Goal: Transaction & Acquisition: Purchase product/service

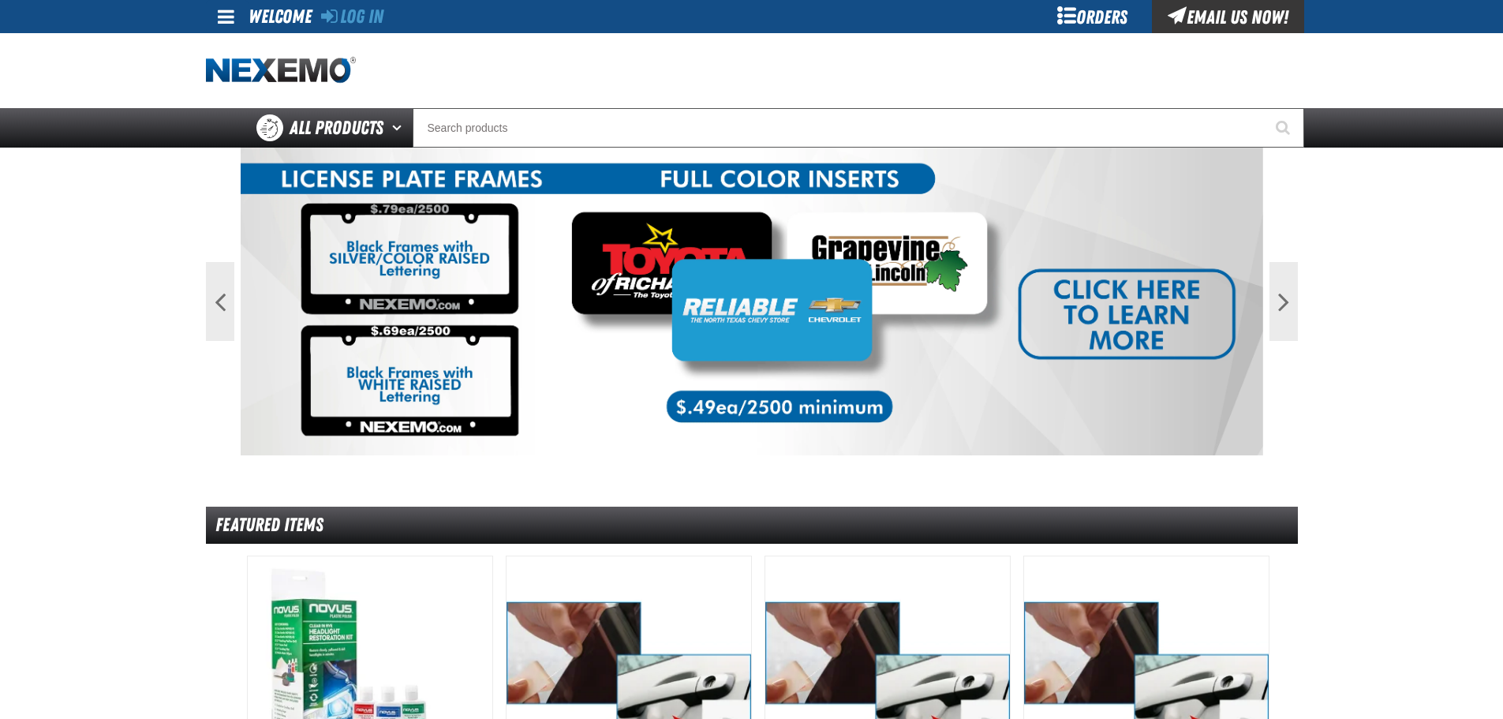
click at [1114, 13] on div "Orders" at bounding box center [1093, 16] width 118 height 33
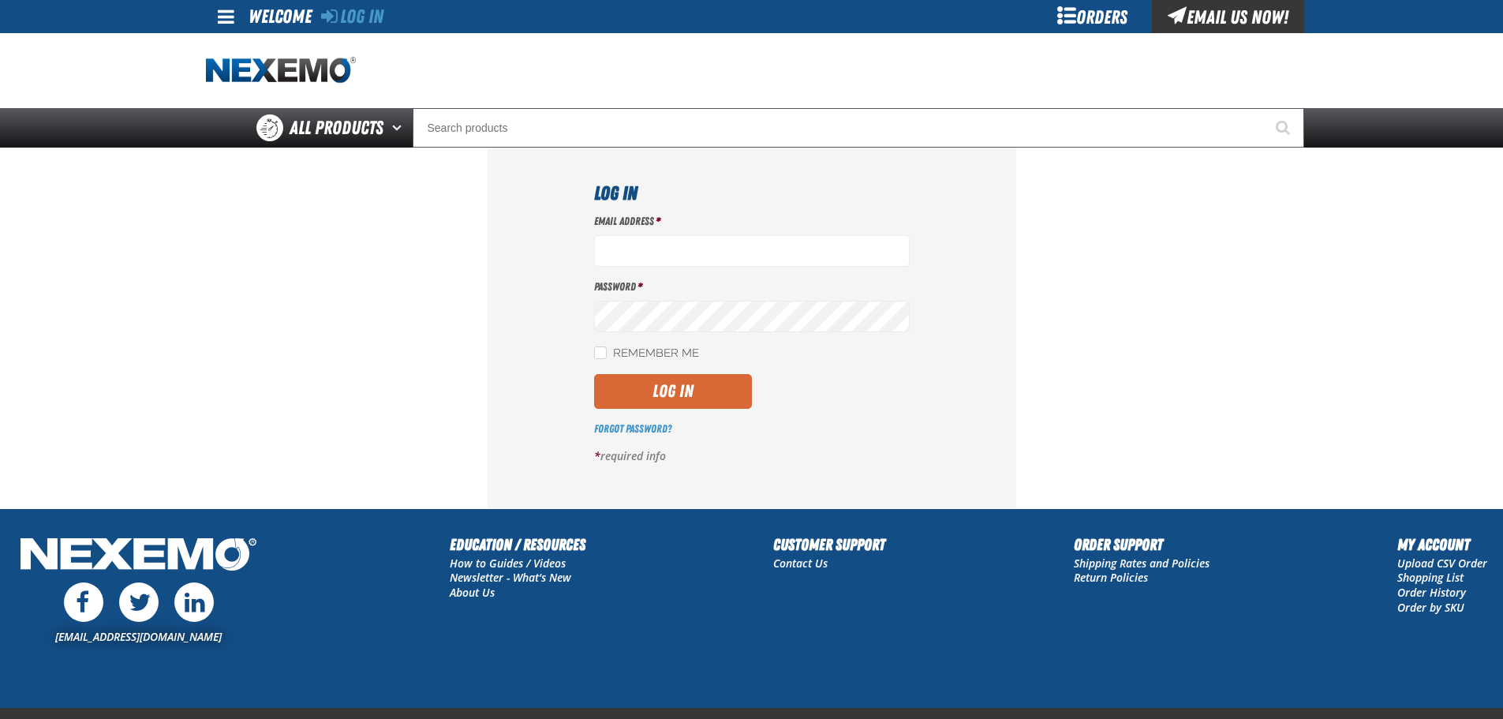
type input "[EMAIL_ADDRESS][DOMAIN_NAME]"
click at [717, 384] on button "Log In" at bounding box center [673, 391] width 158 height 35
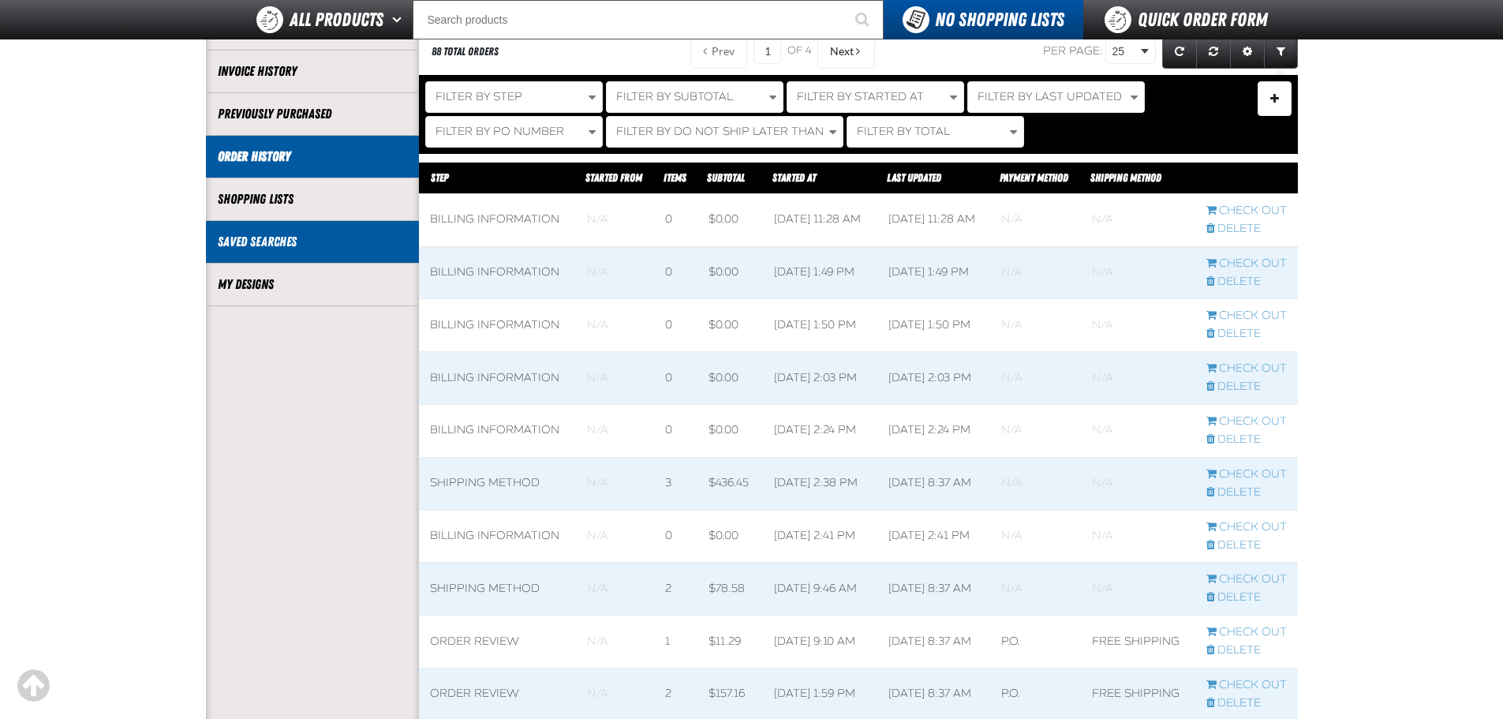
scroll to position [237, 0]
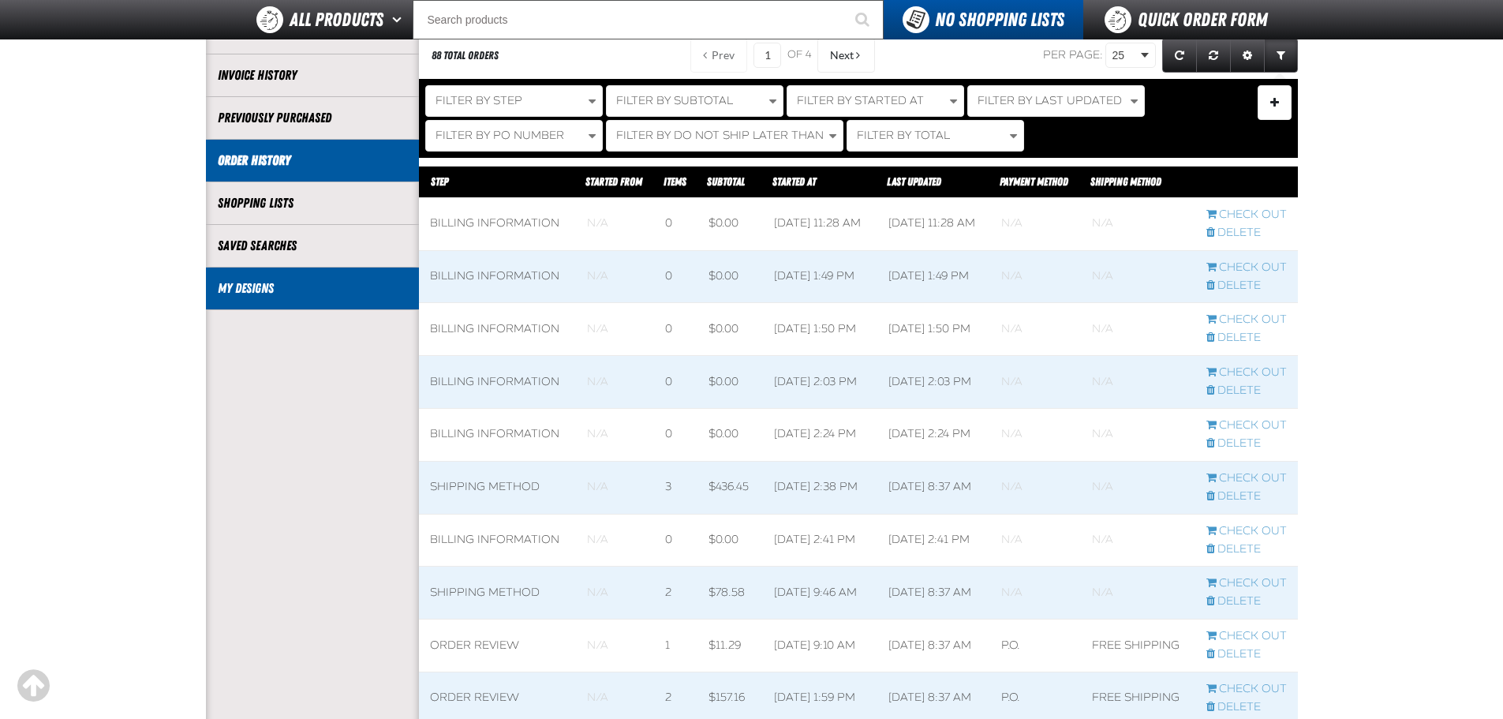
click at [300, 305] on li "My Designs" at bounding box center [312, 289] width 213 height 43
click at [256, 285] on link "My Designs" at bounding box center [312, 288] width 189 height 18
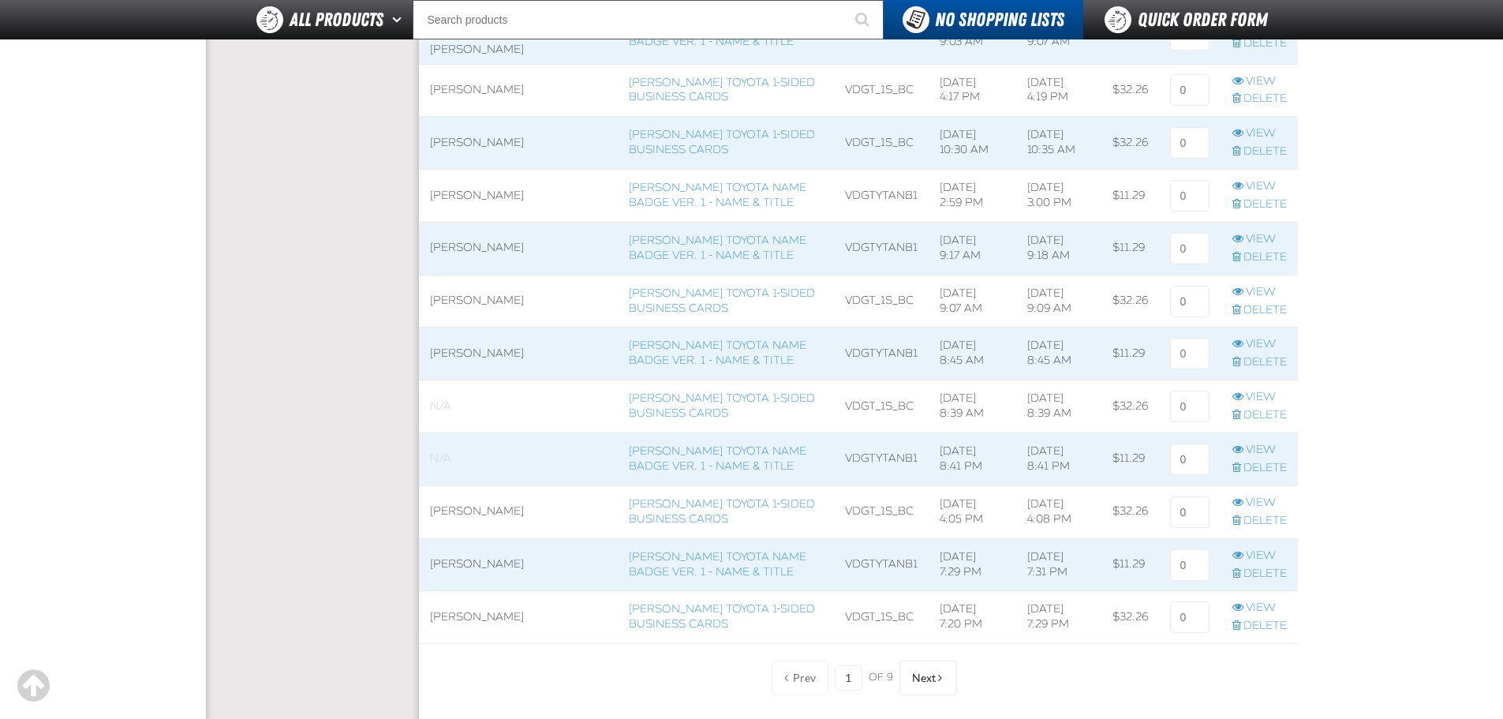
scroll to position [1105, 0]
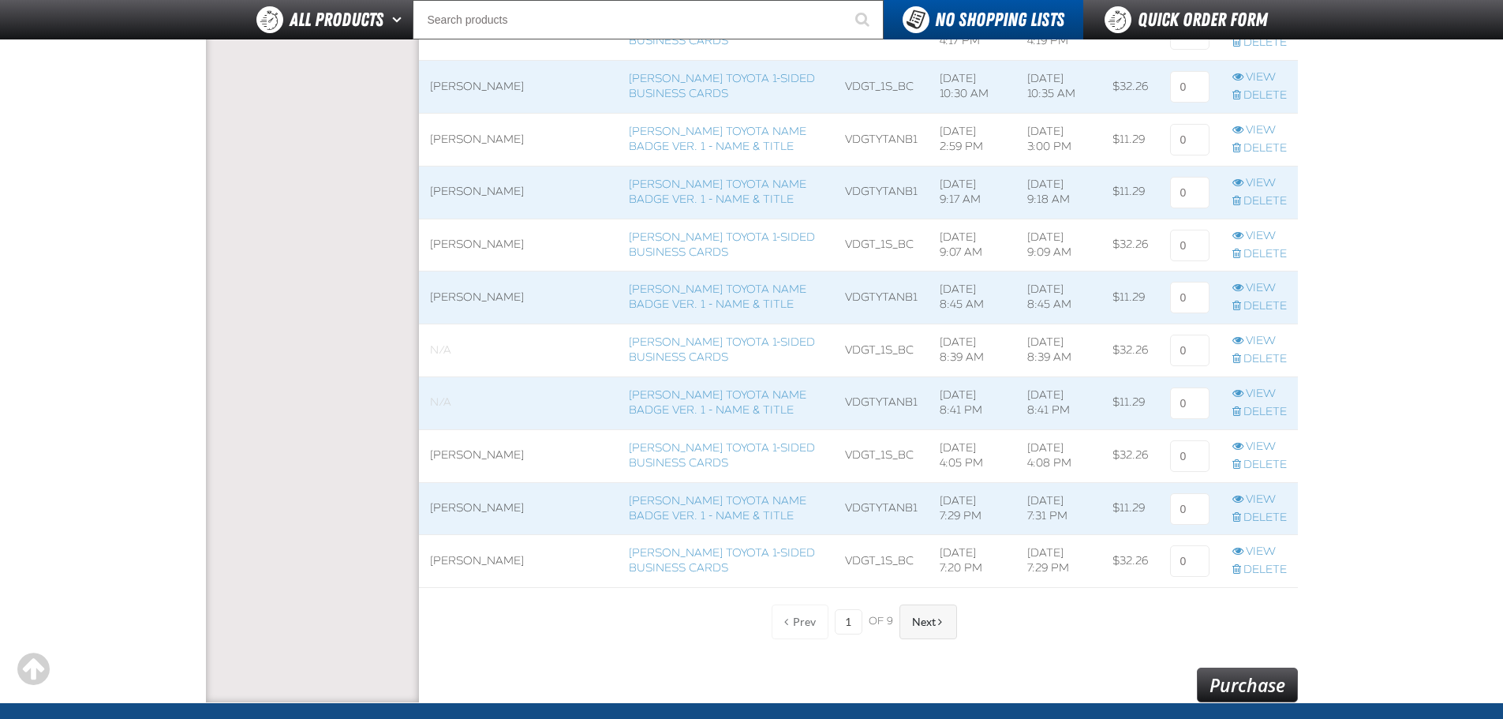
click at [922, 616] on span "Next" at bounding box center [924, 622] width 24 height 13
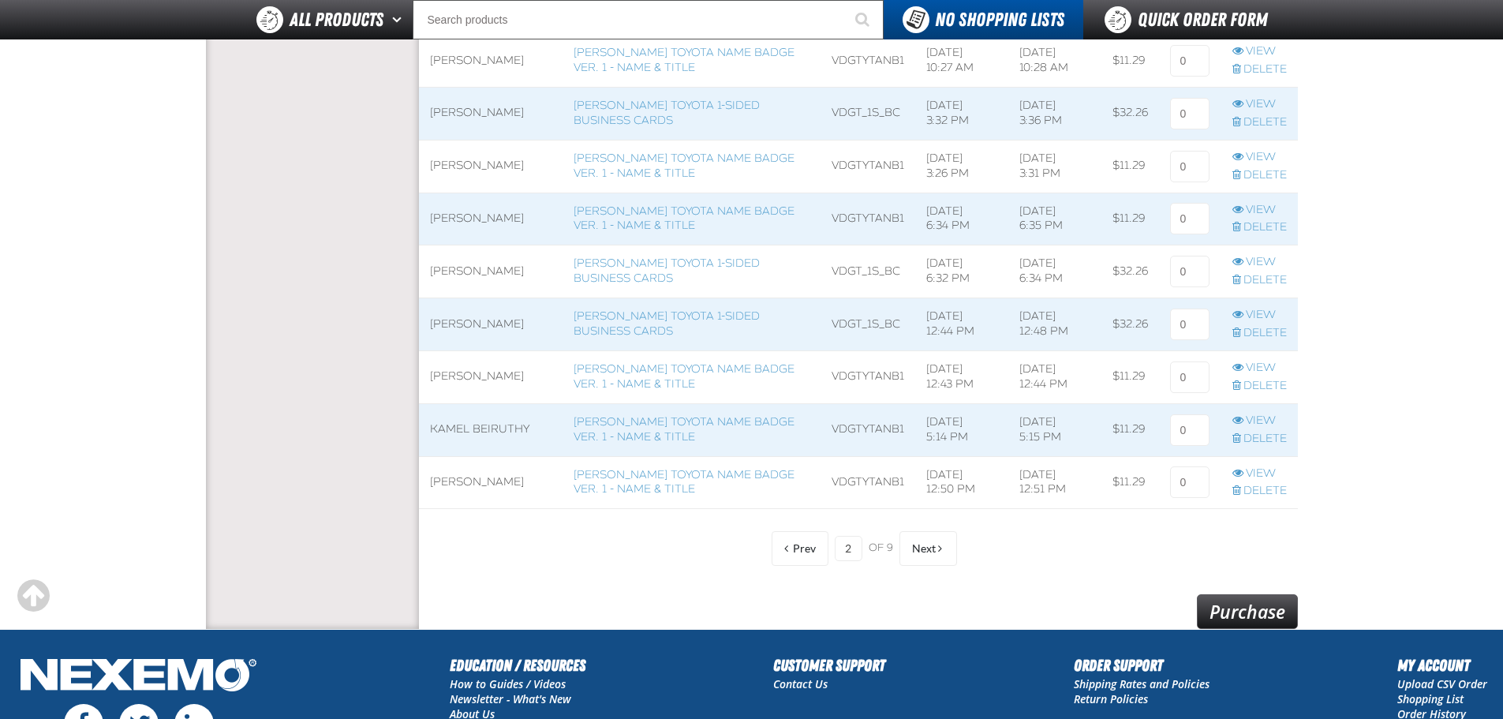
scroll to position [1184, 0]
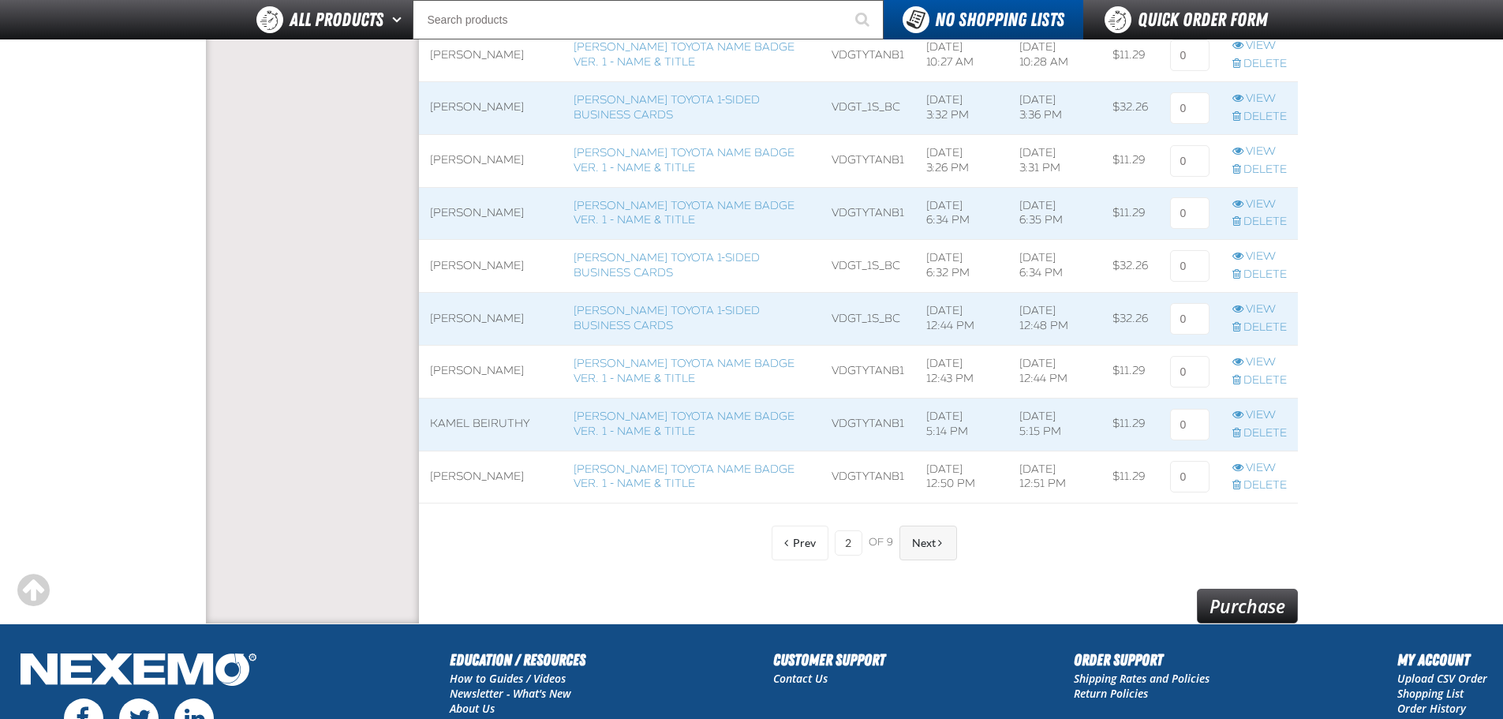
click at [906, 545] on button "Next" at bounding box center [929, 543] width 58 height 35
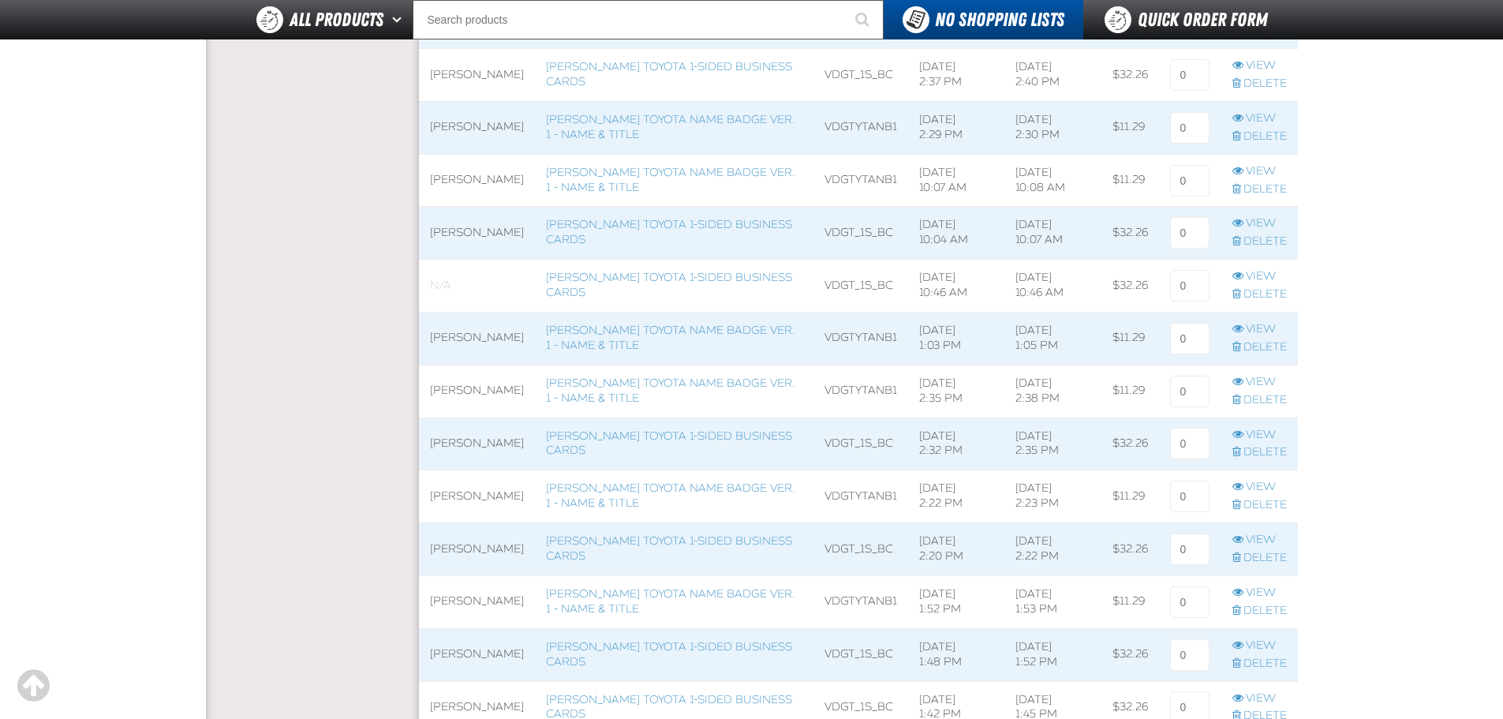
scroll to position [1026, 0]
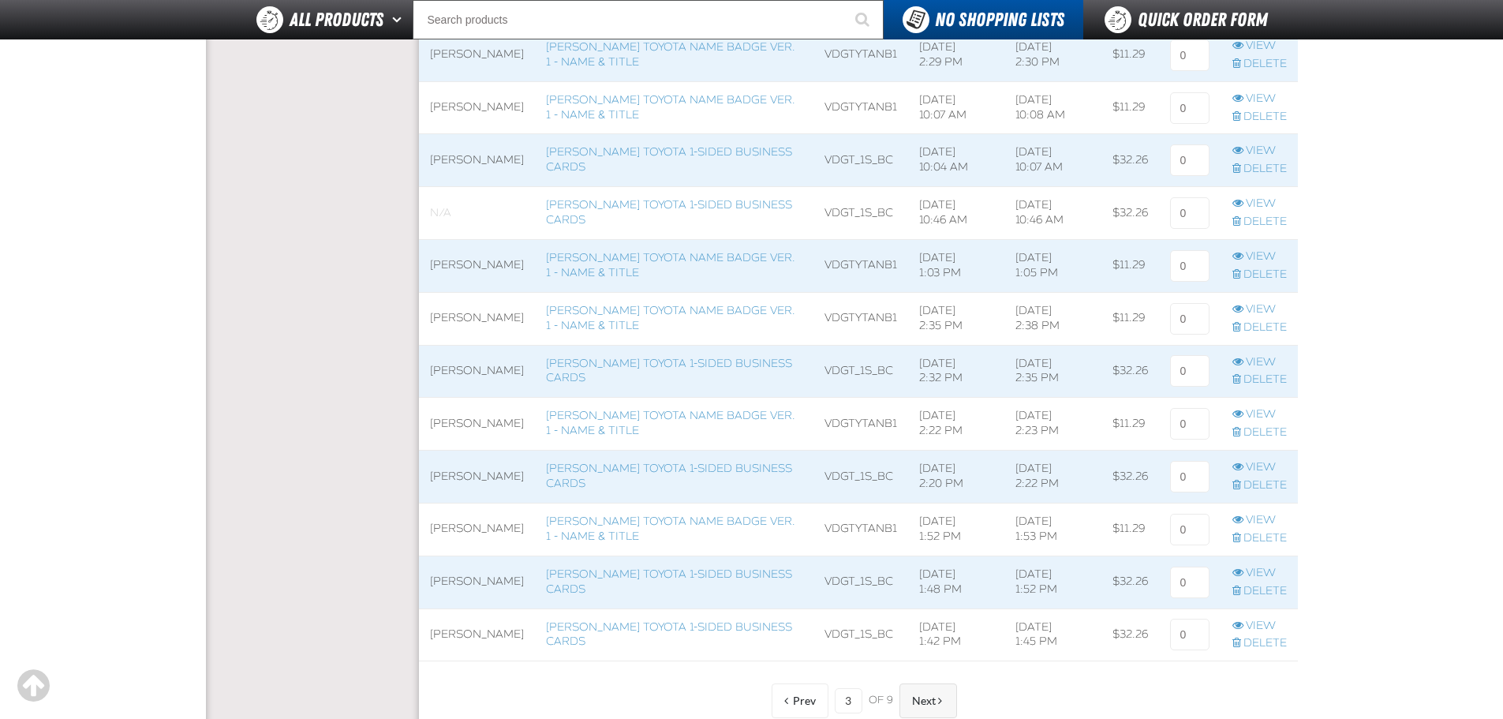
click at [944, 692] on button "Next" at bounding box center [929, 700] width 58 height 35
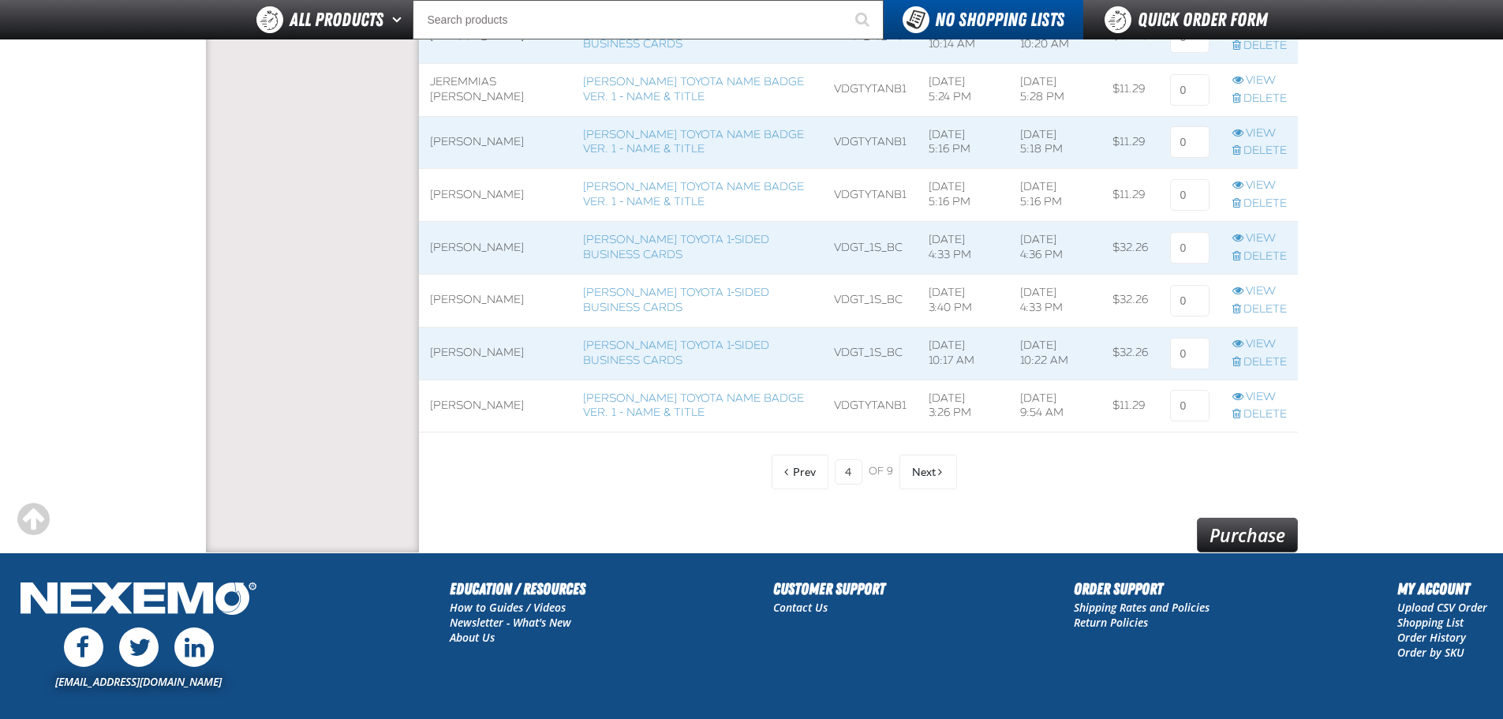
scroll to position [1263, 0]
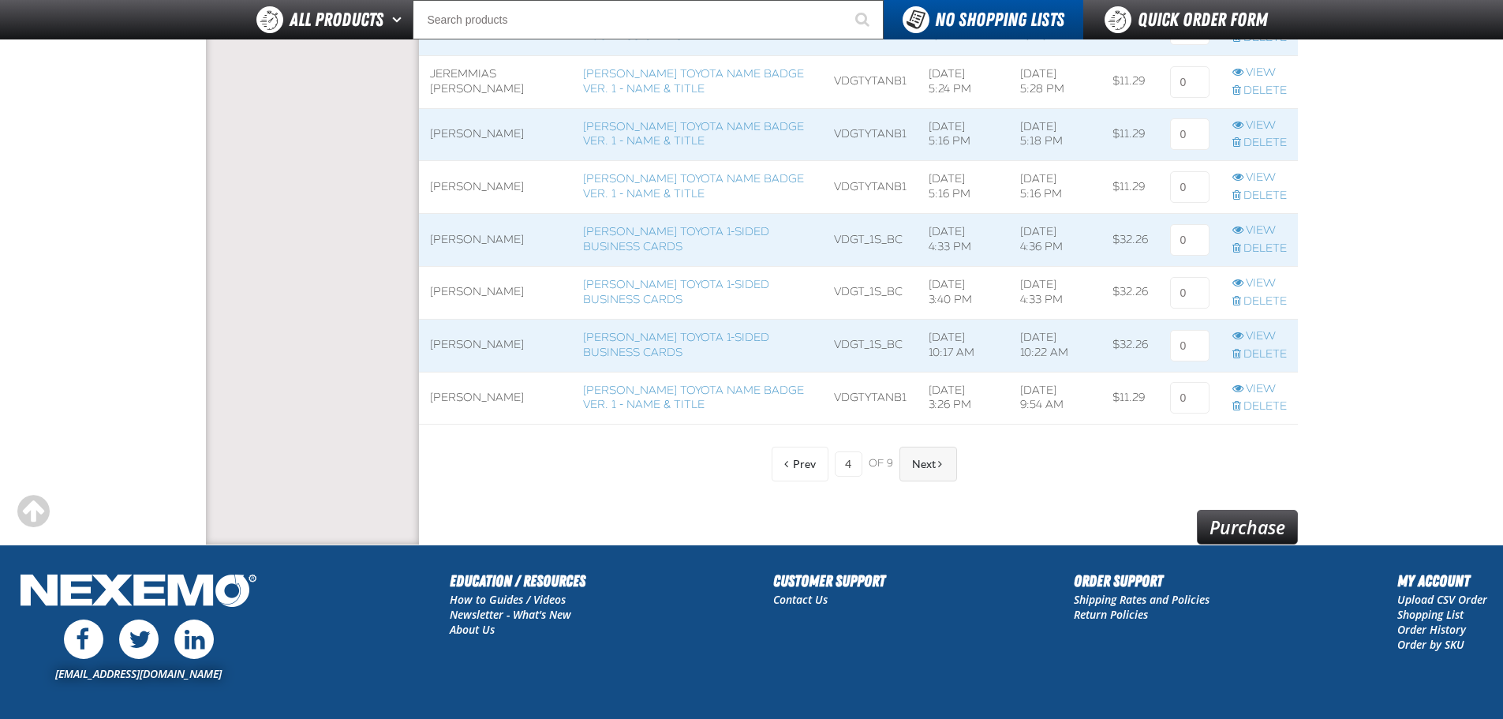
click at [904, 473] on button "Next" at bounding box center [929, 464] width 58 height 35
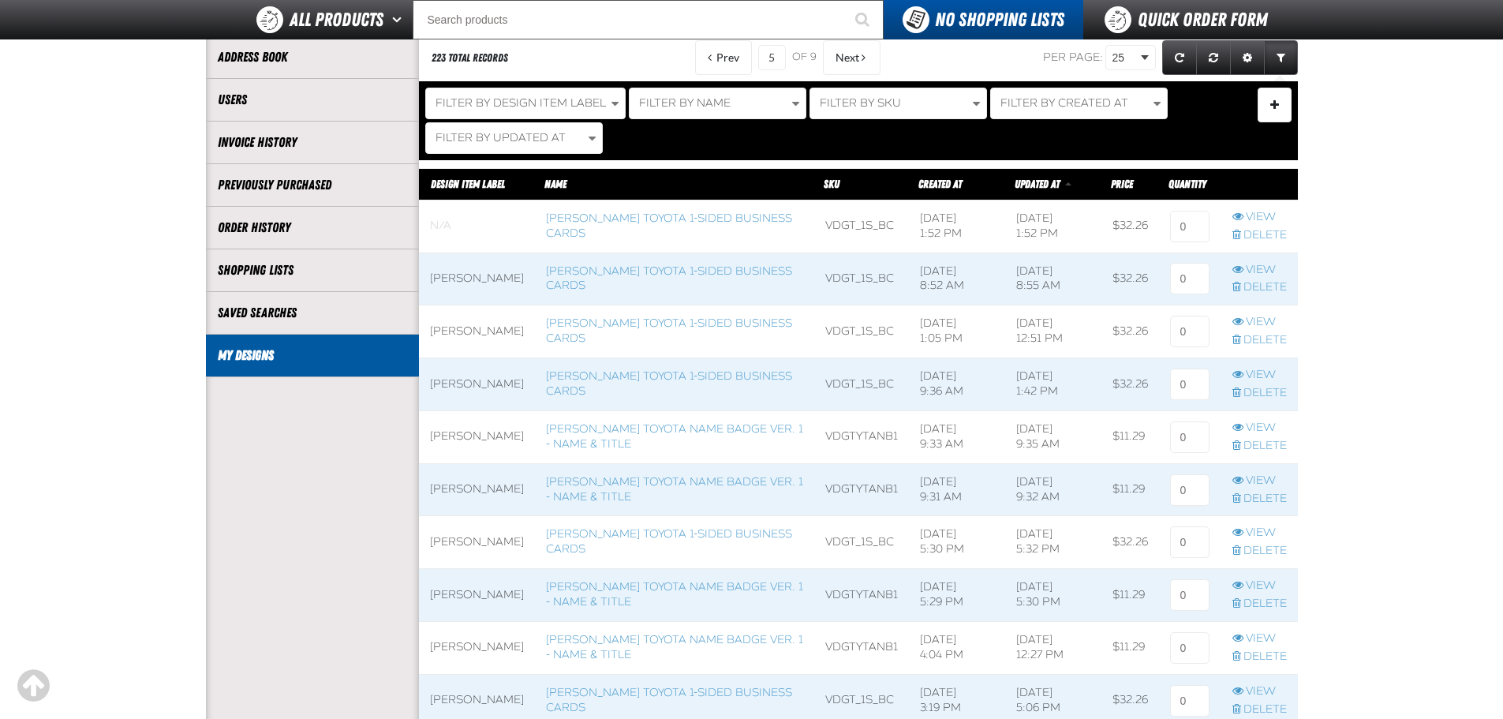
scroll to position [158, 0]
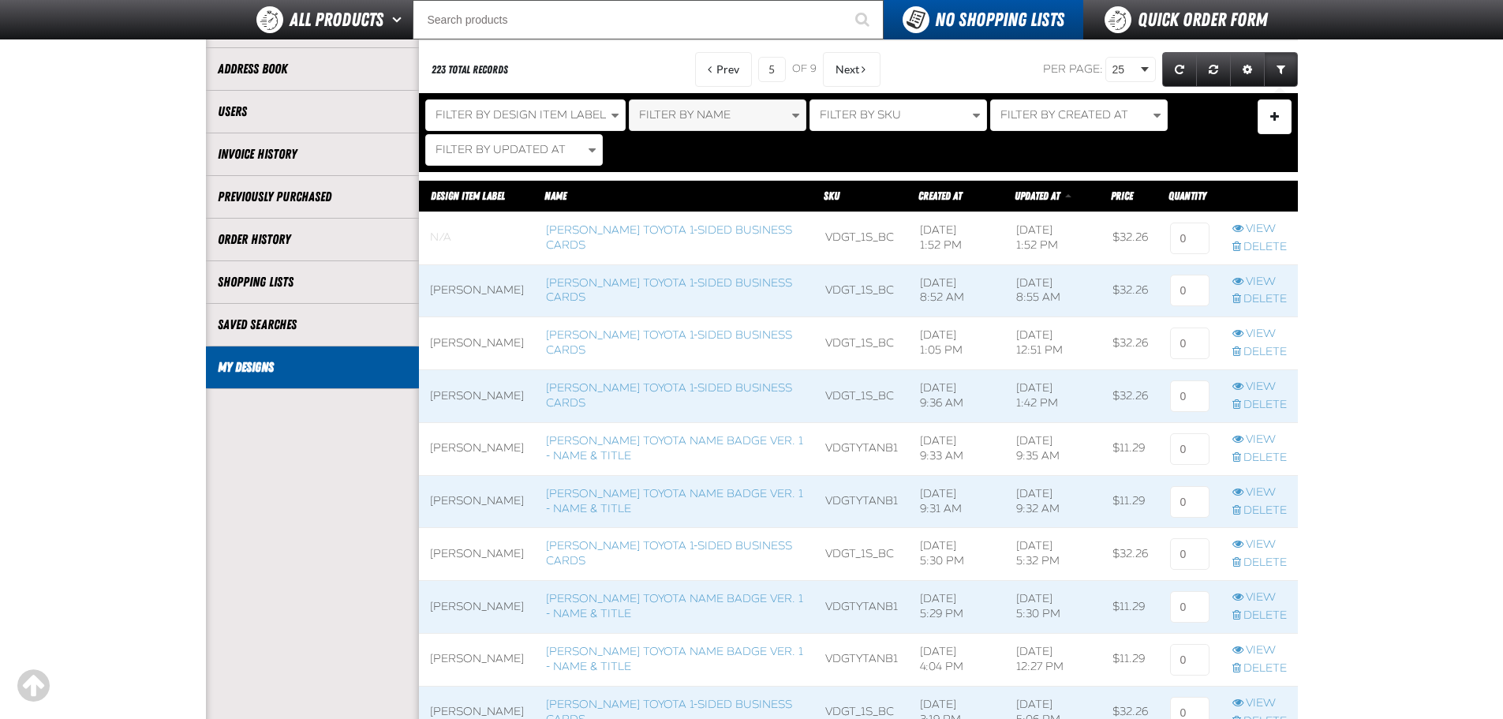
click at [763, 114] on button "Filter By Name" at bounding box center [718, 115] width 178 height 32
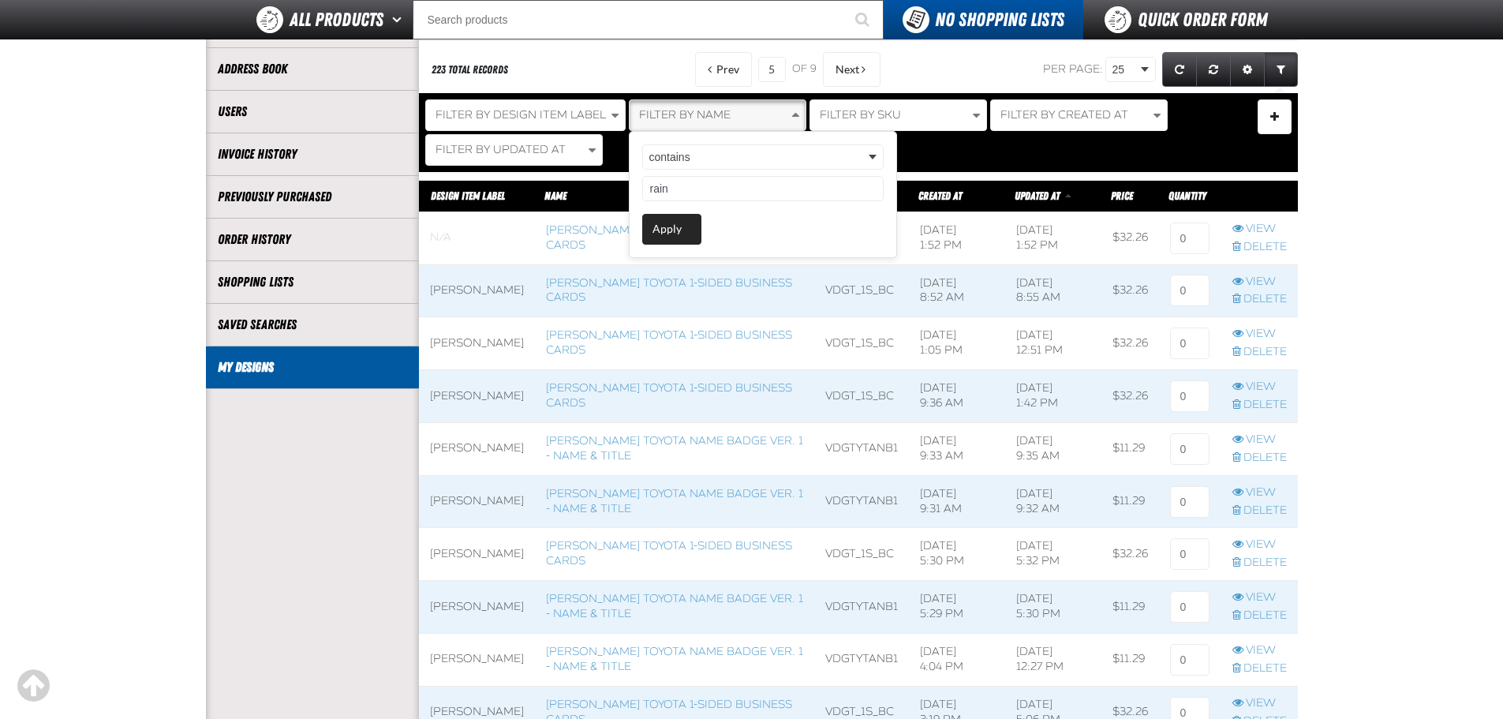
type input "rain"
click at [665, 223] on button "Apply" at bounding box center [671, 229] width 59 height 31
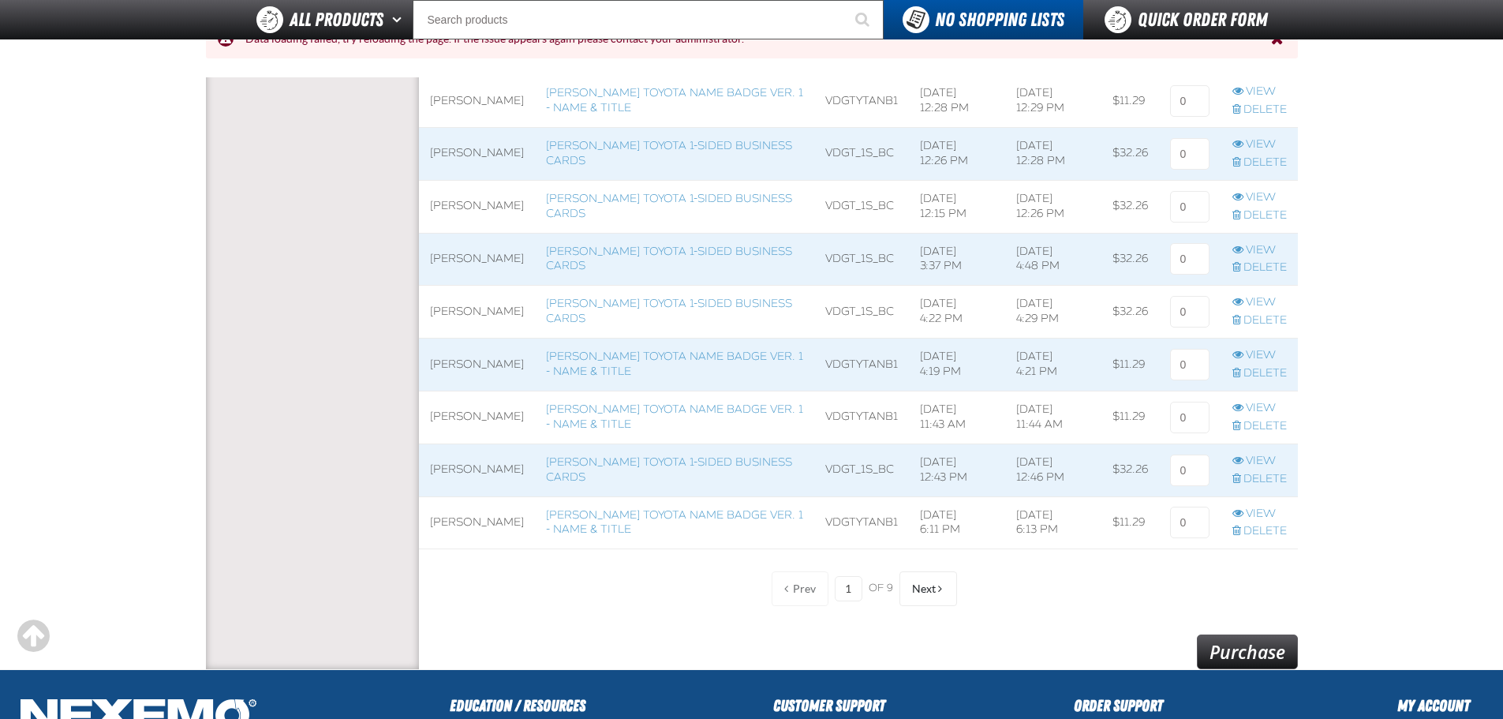
scroll to position [1514, 0]
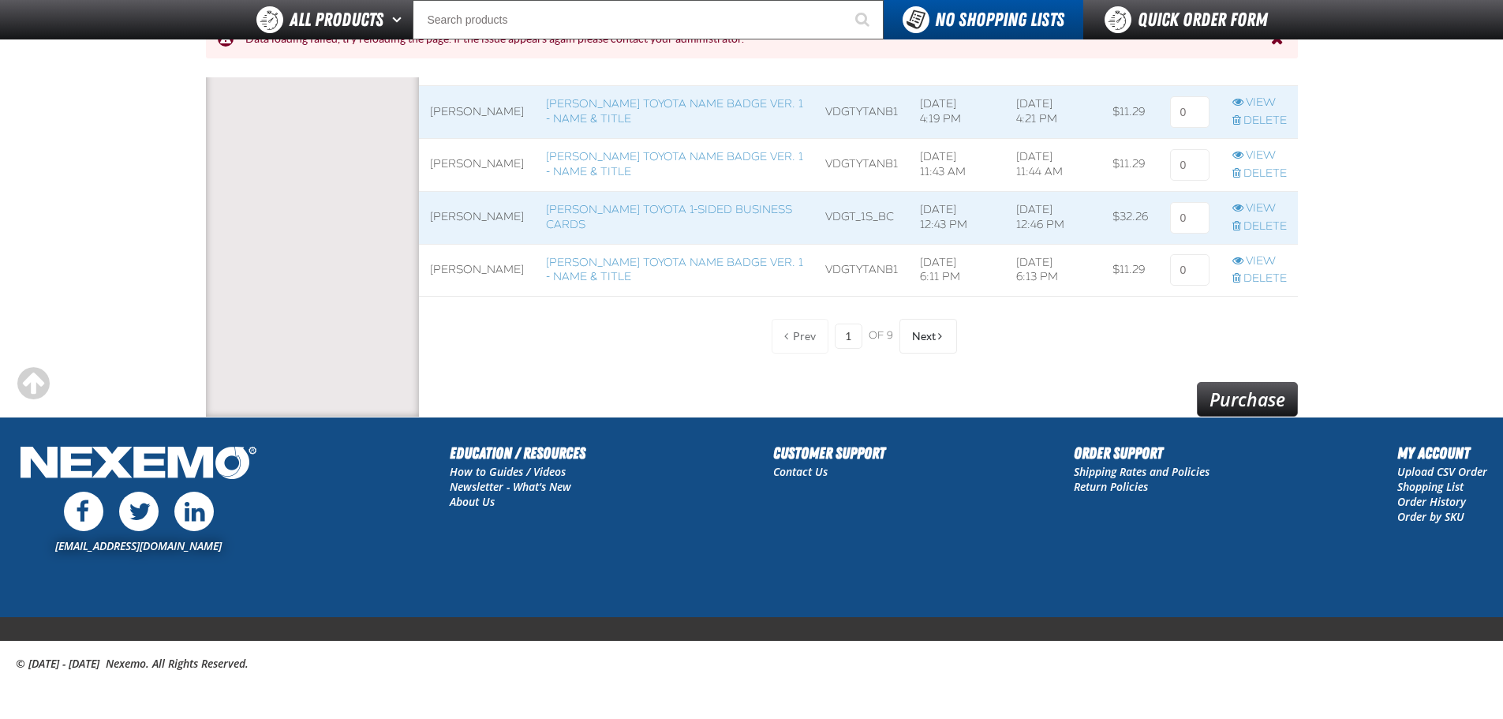
click at [803, 337] on div "Prev 1 of 9 Next" at bounding box center [858, 336] width 197 height 35
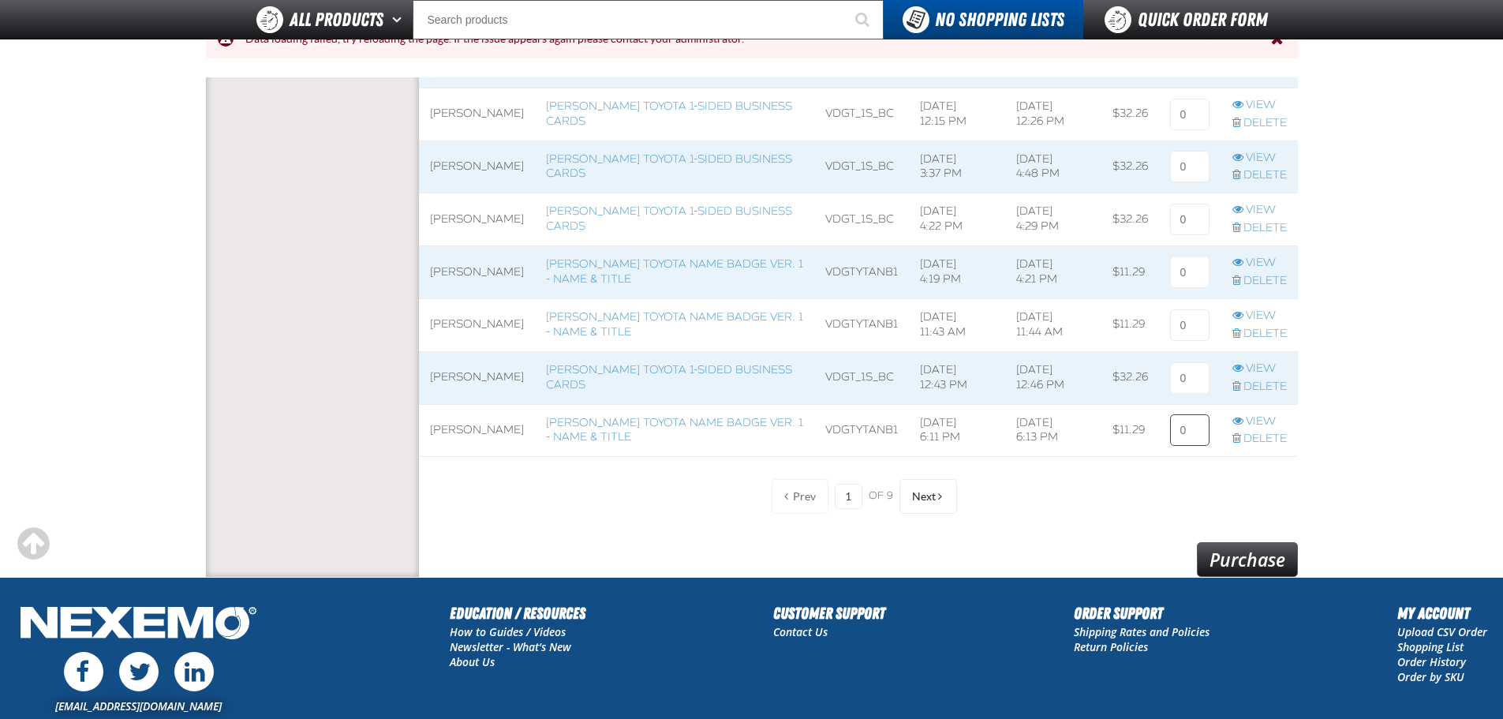
scroll to position [1356, 0]
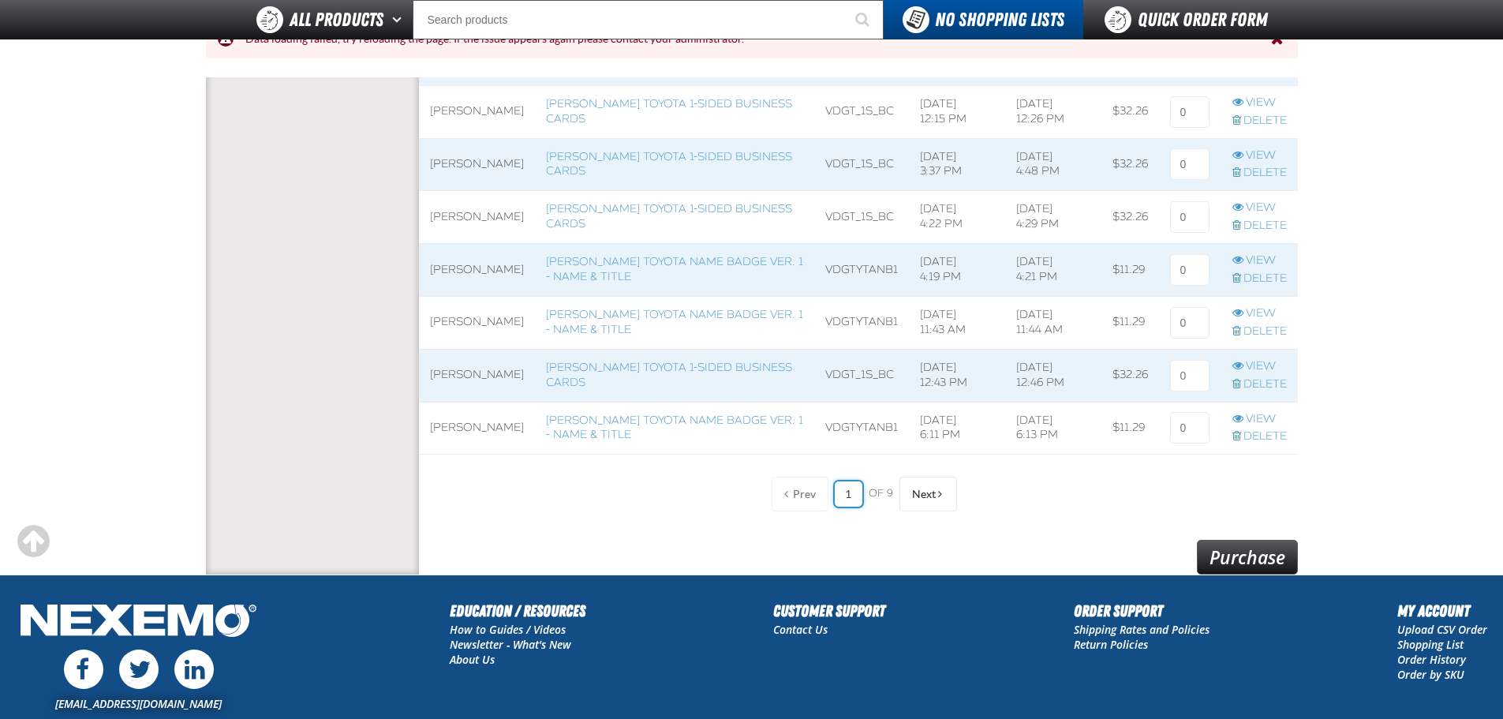
click at [847, 493] on input "1" at bounding box center [849, 493] width 28 height 25
click at [795, 504] on div "Prev 1 of 9 Next" at bounding box center [858, 494] width 197 height 35
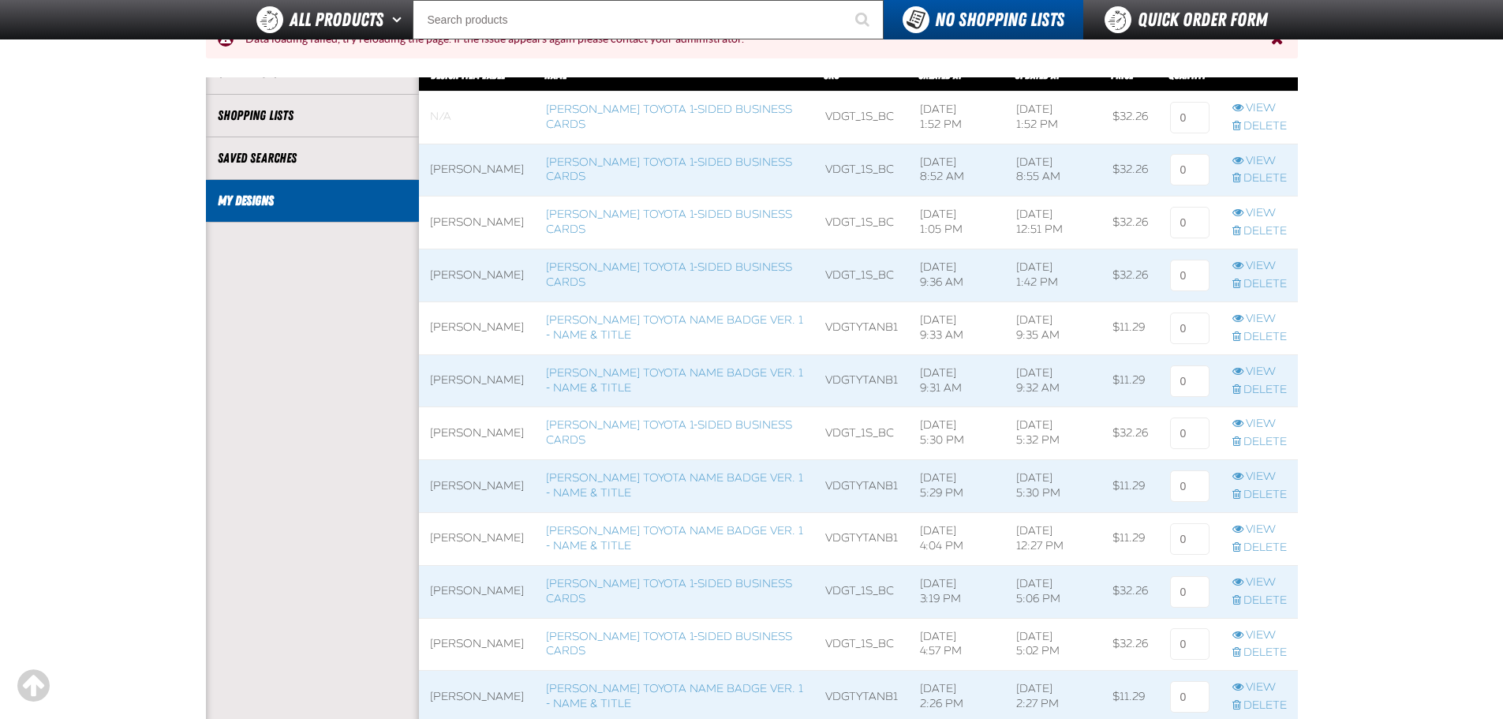
scroll to position [172, 0]
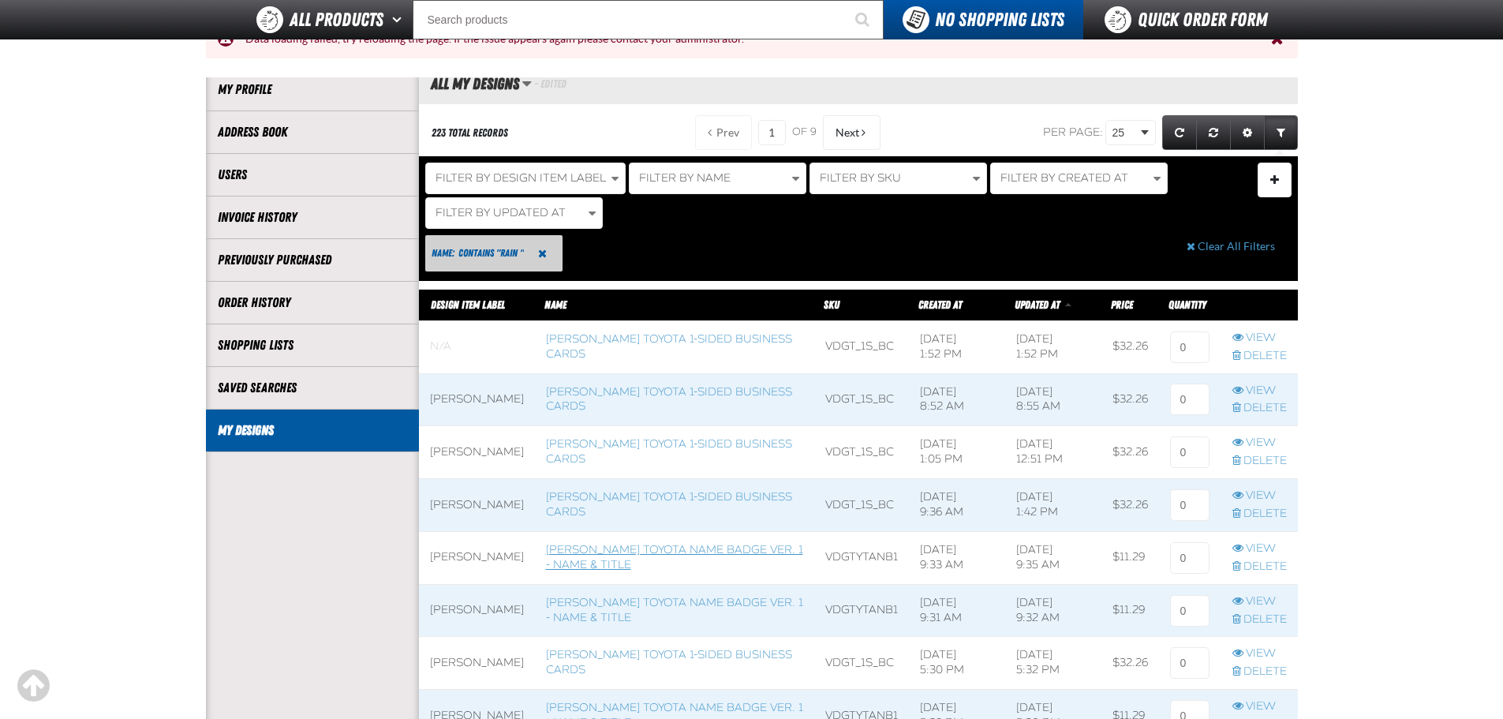
click at [682, 549] on link "[PERSON_NAME] Toyota Name Badge Ver. 1 - Name & Title" at bounding box center [674, 557] width 257 height 28
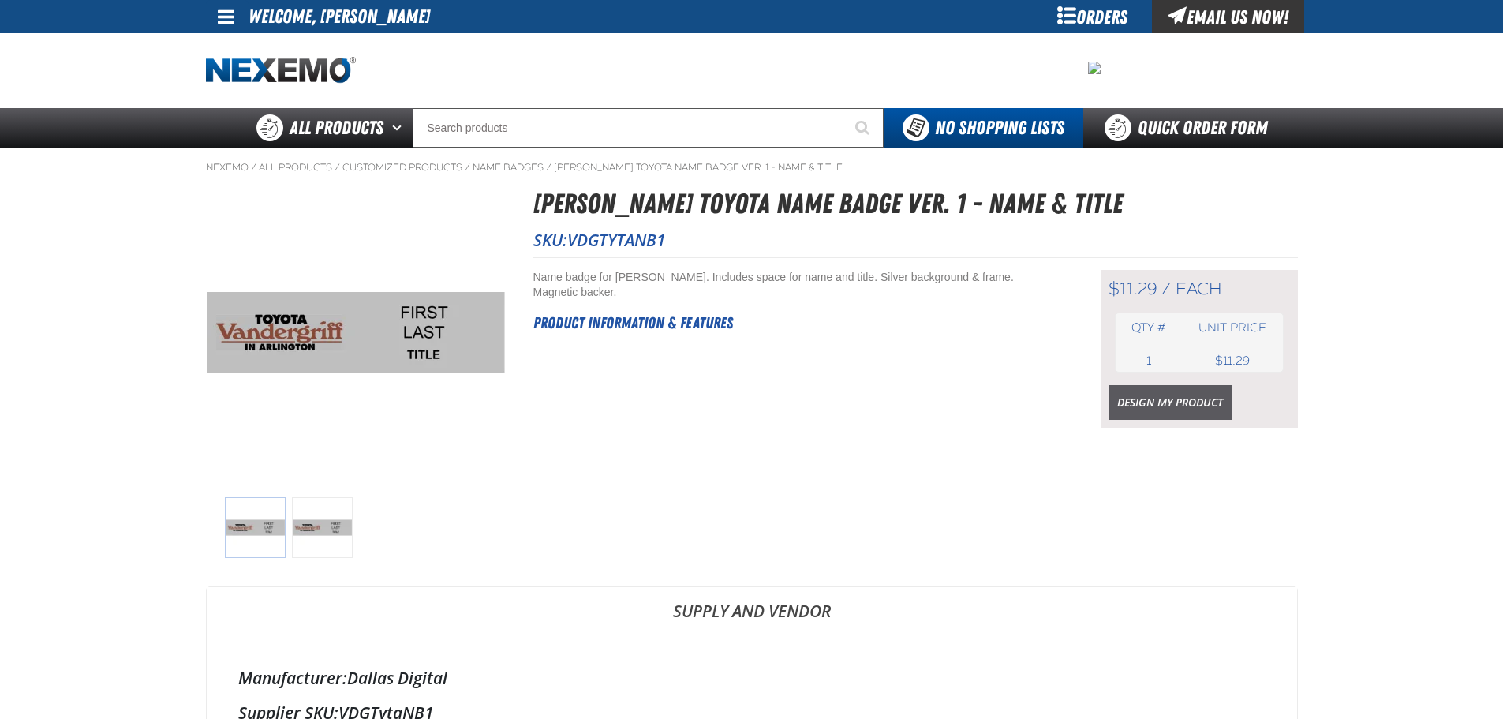
click at [1134, 413] on link "Design My Product" at bounding box center [1170, 402] width 123 height 35
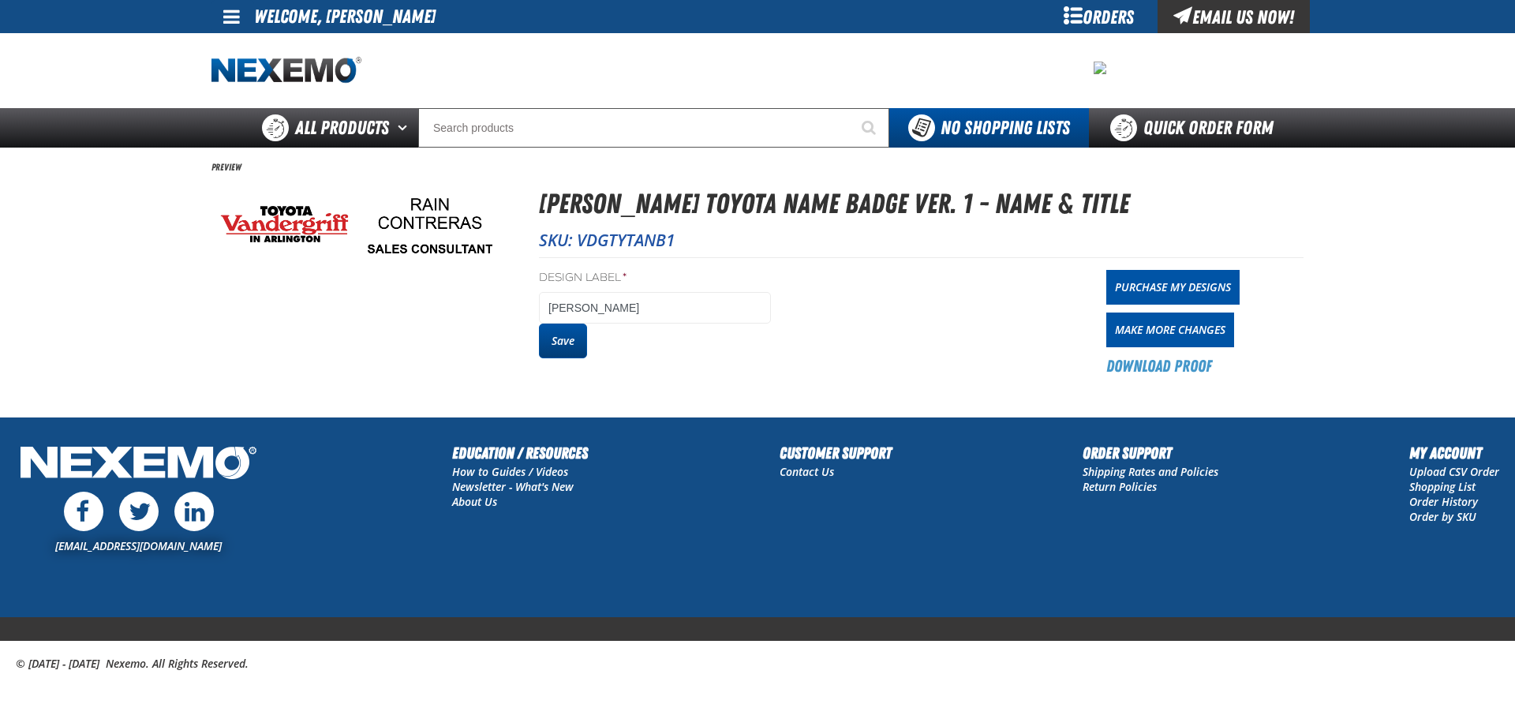
click at [574, 350] on button "Save" at bounding box center [563, 341] width 48 height 35
click at [1181, 279] on link "Purchase My Designs" at bounding box center [1172, 287] width 133 height 35
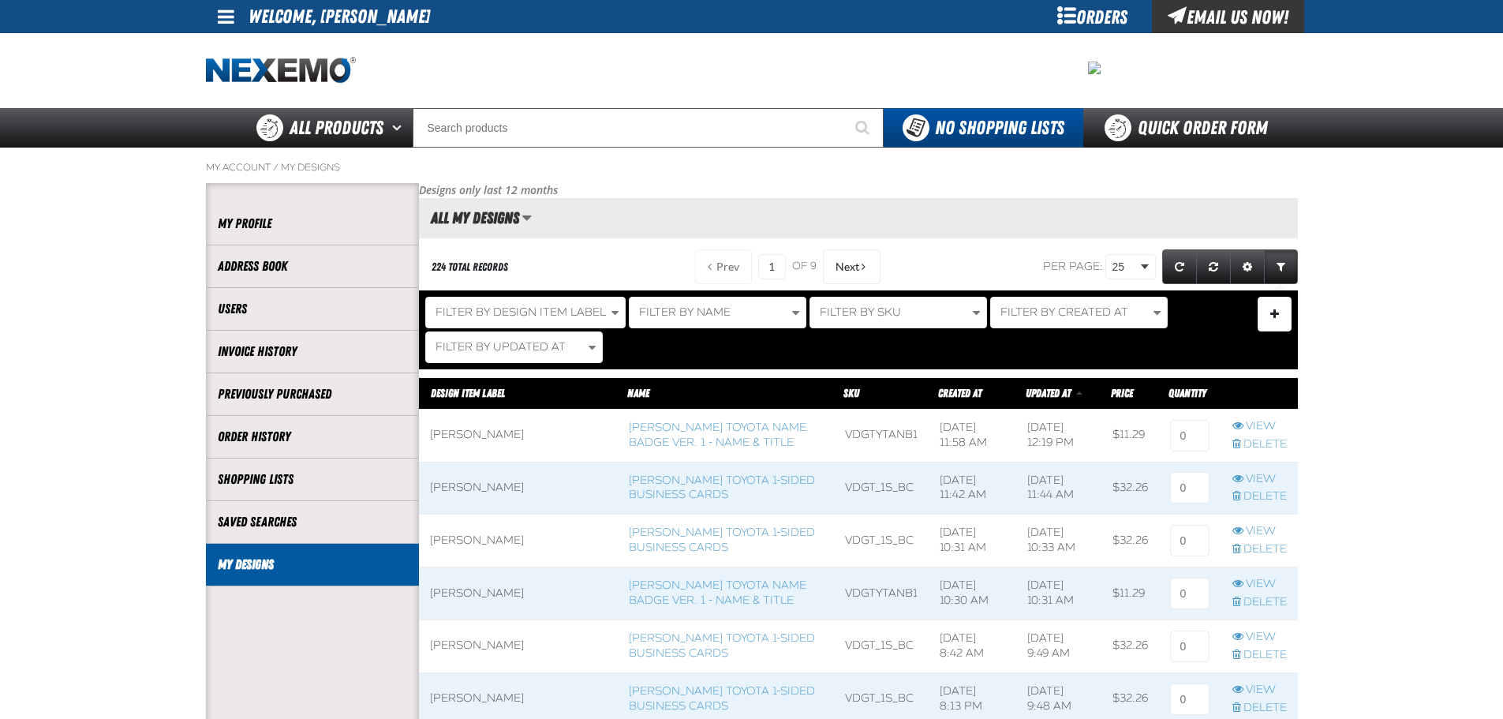
click at [768, 440] on span at bounding box center [725, 436] width 215 height 52
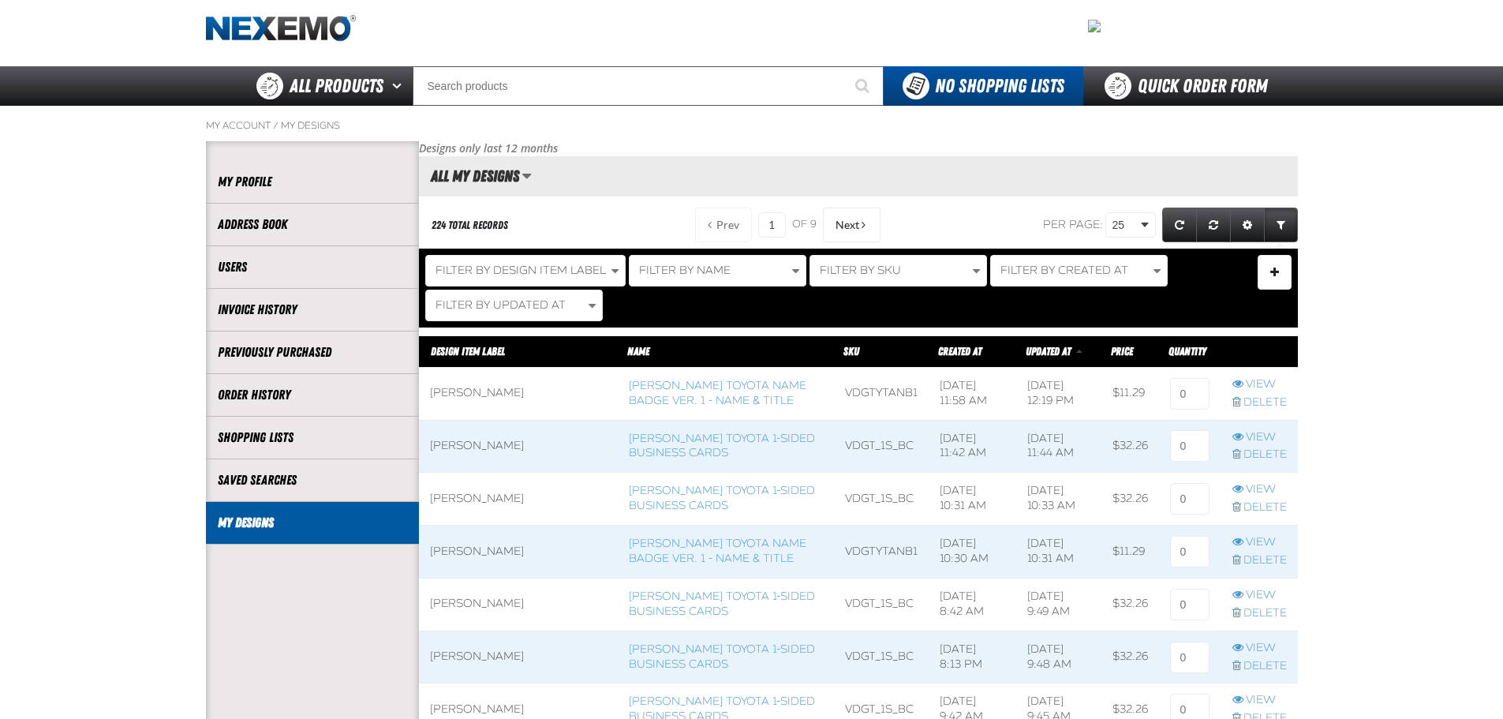
scroll to position [79, 0]
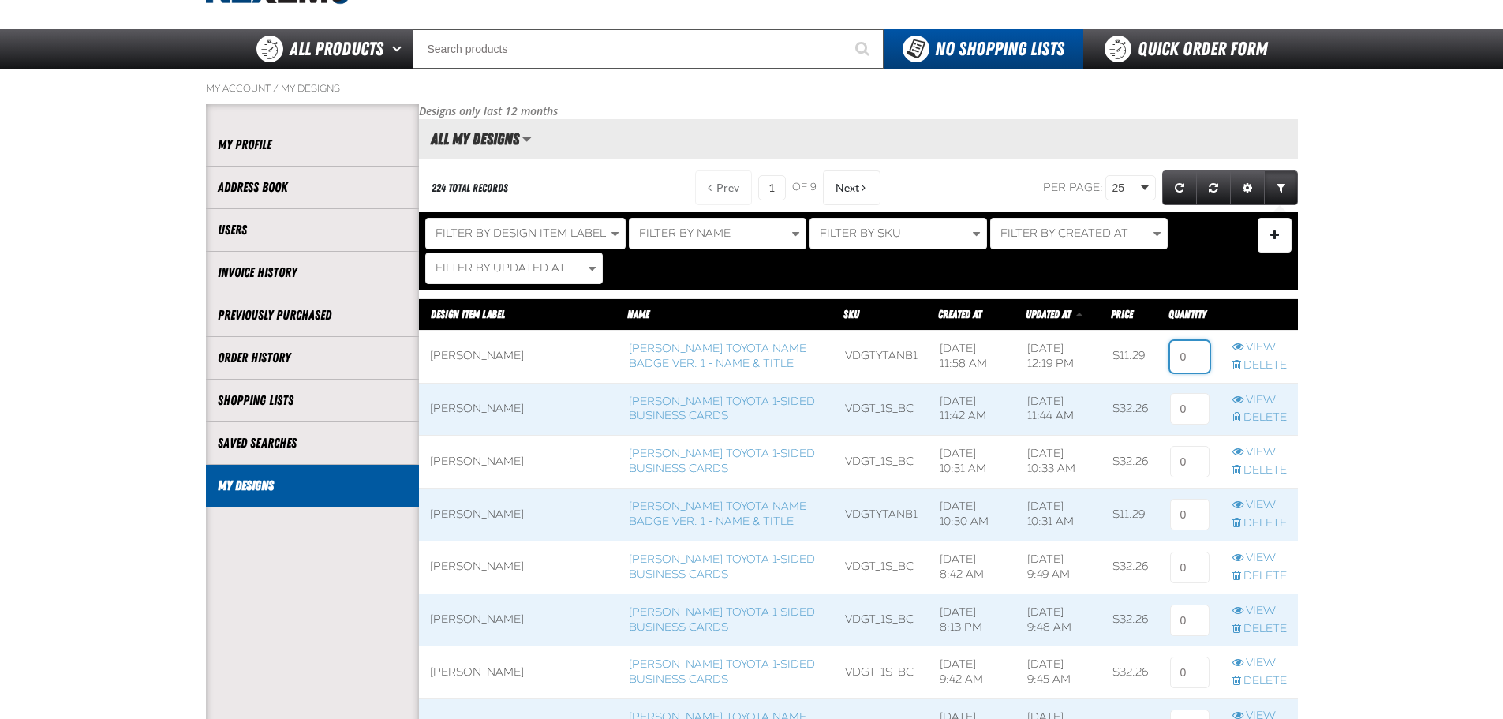
click at [1188, 361] on input at bounding box center [1189, 357] width 39 height 32
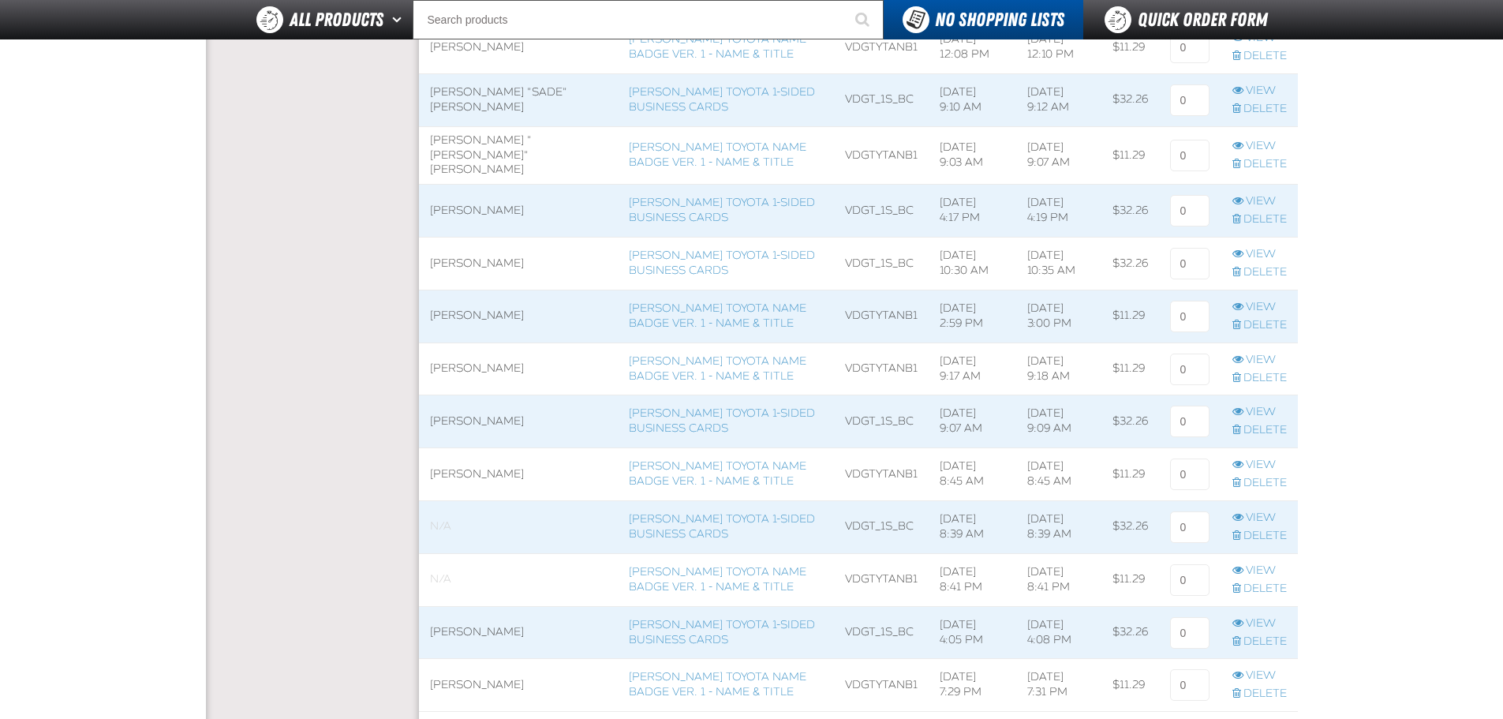
scroll to position [1184, 0]
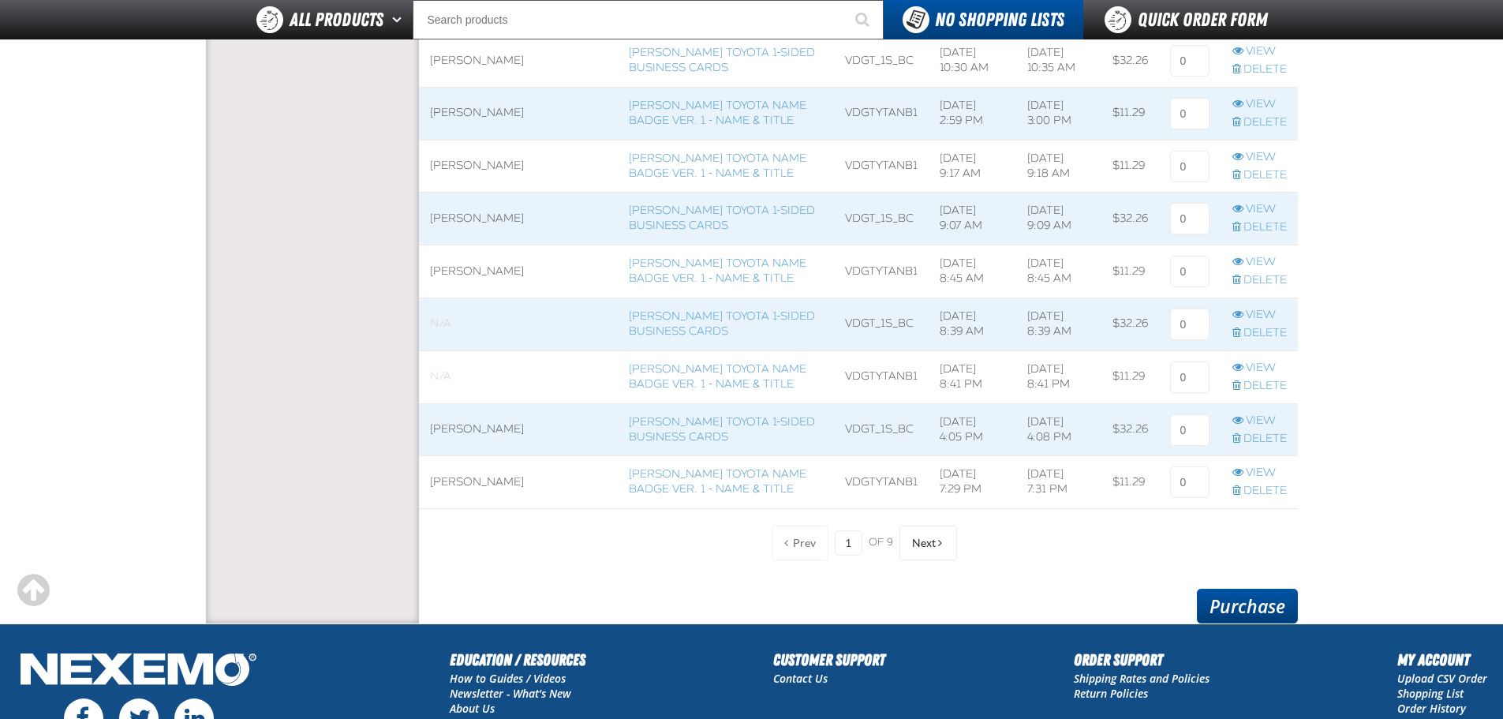
type input "1"
click at [1266, 597] on link "Purchase" at bounding box center [1247, 606] width 101 height 35
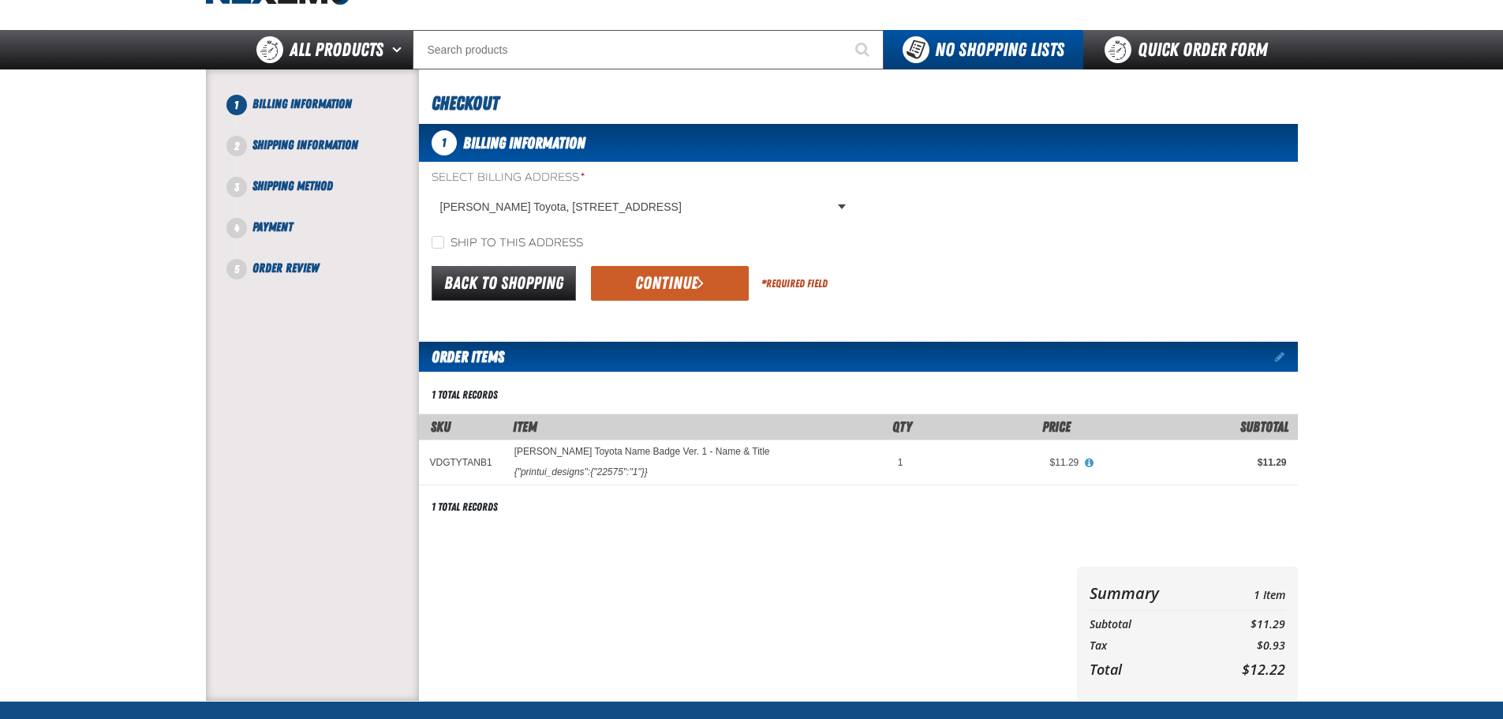
scroll to position [79, 0]
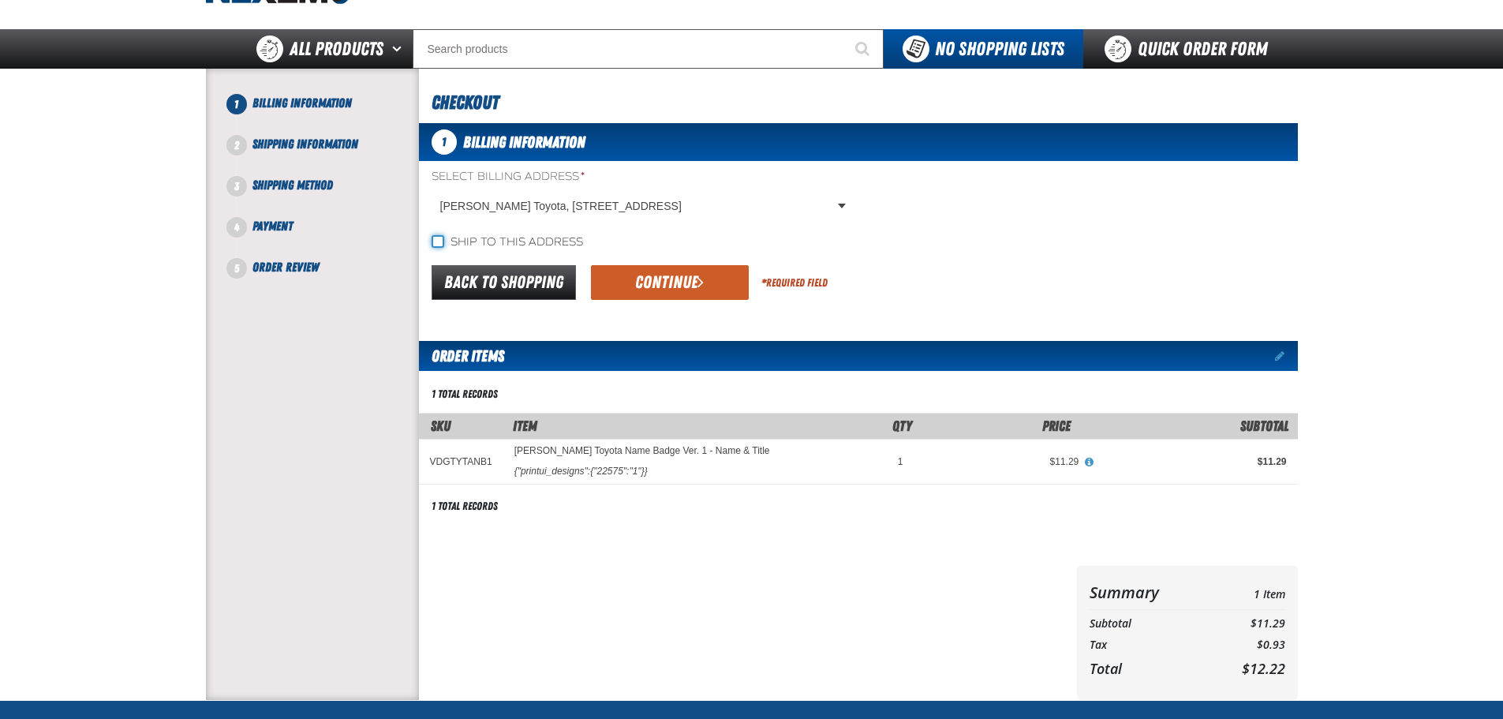
click at [440, 235] on input "Ship to this address" at bounding box center [438, 241] width 13 height 13
checkbox input "true"
click at [694, 289] on button "Continue" at bounding box center [670, 282] width 158 height 35
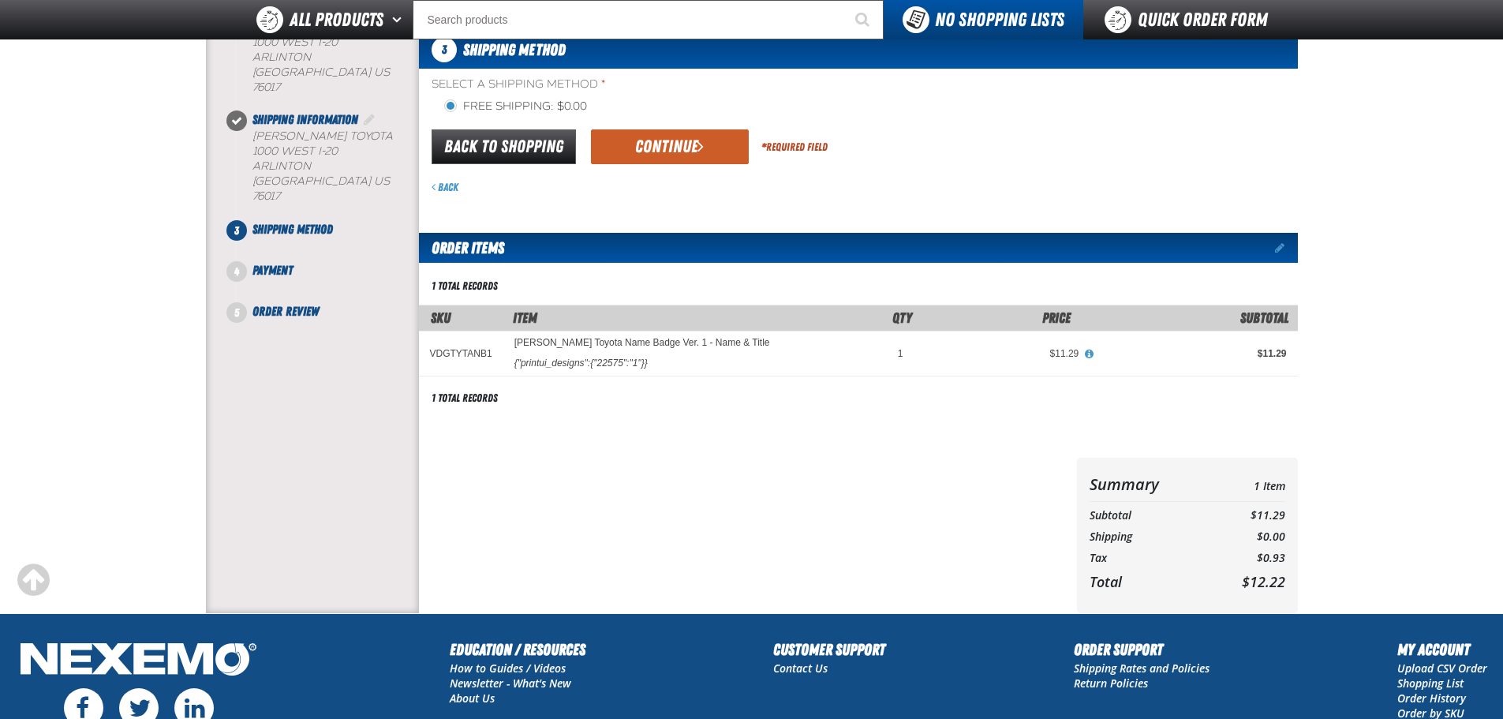
scroll to position [158, 0]
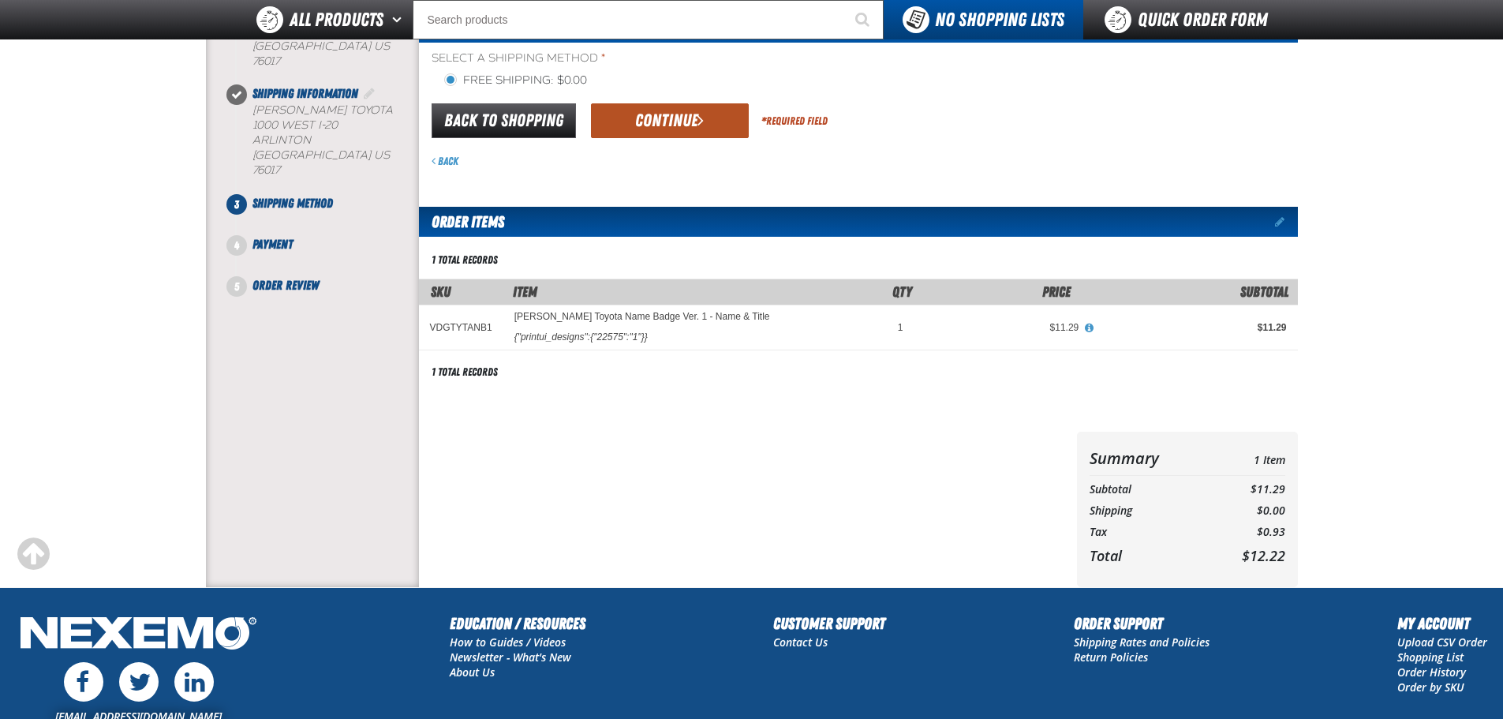
click at [699, 123] on span "submit" at bounding box center [701, 119] width 6 height 17
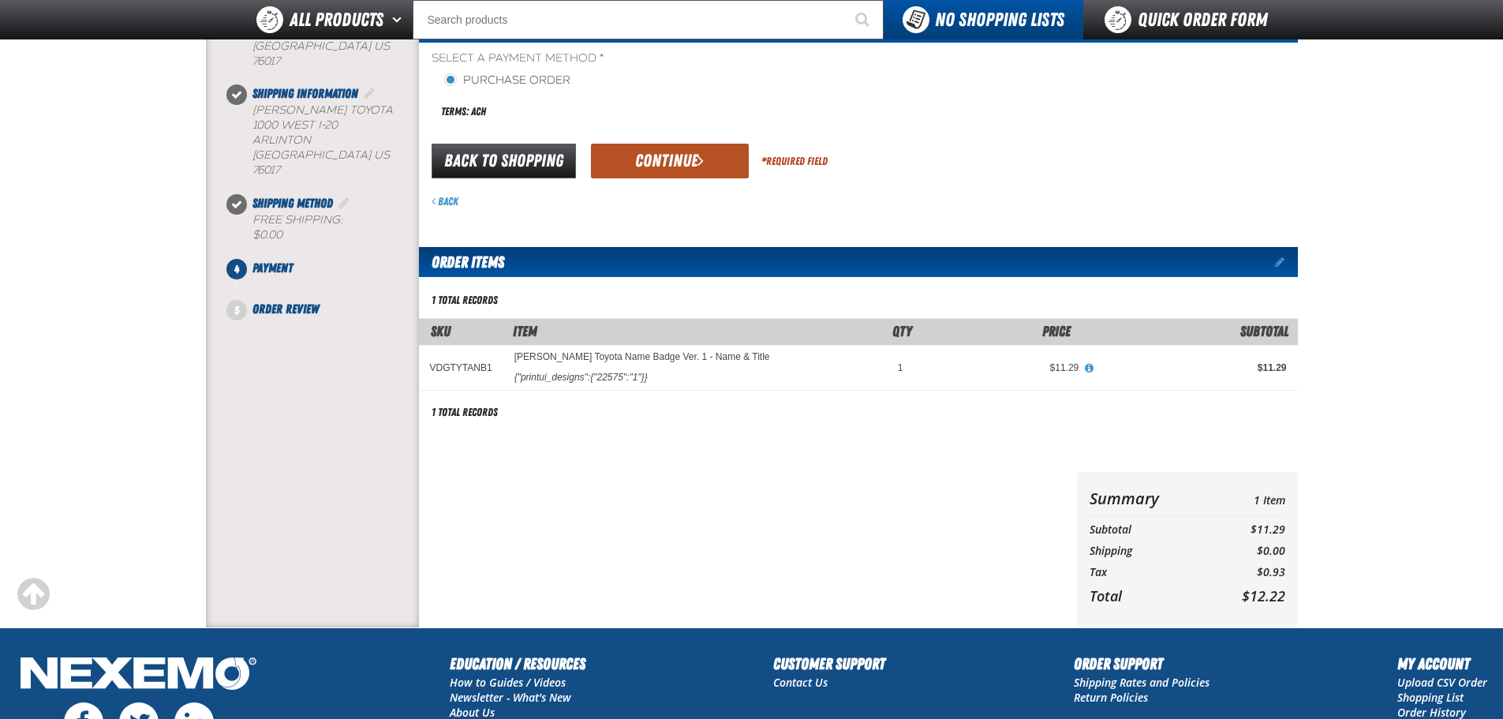
click at [665, 160] on button "Continue" at bounding box center [670, 161] width 158 height 35
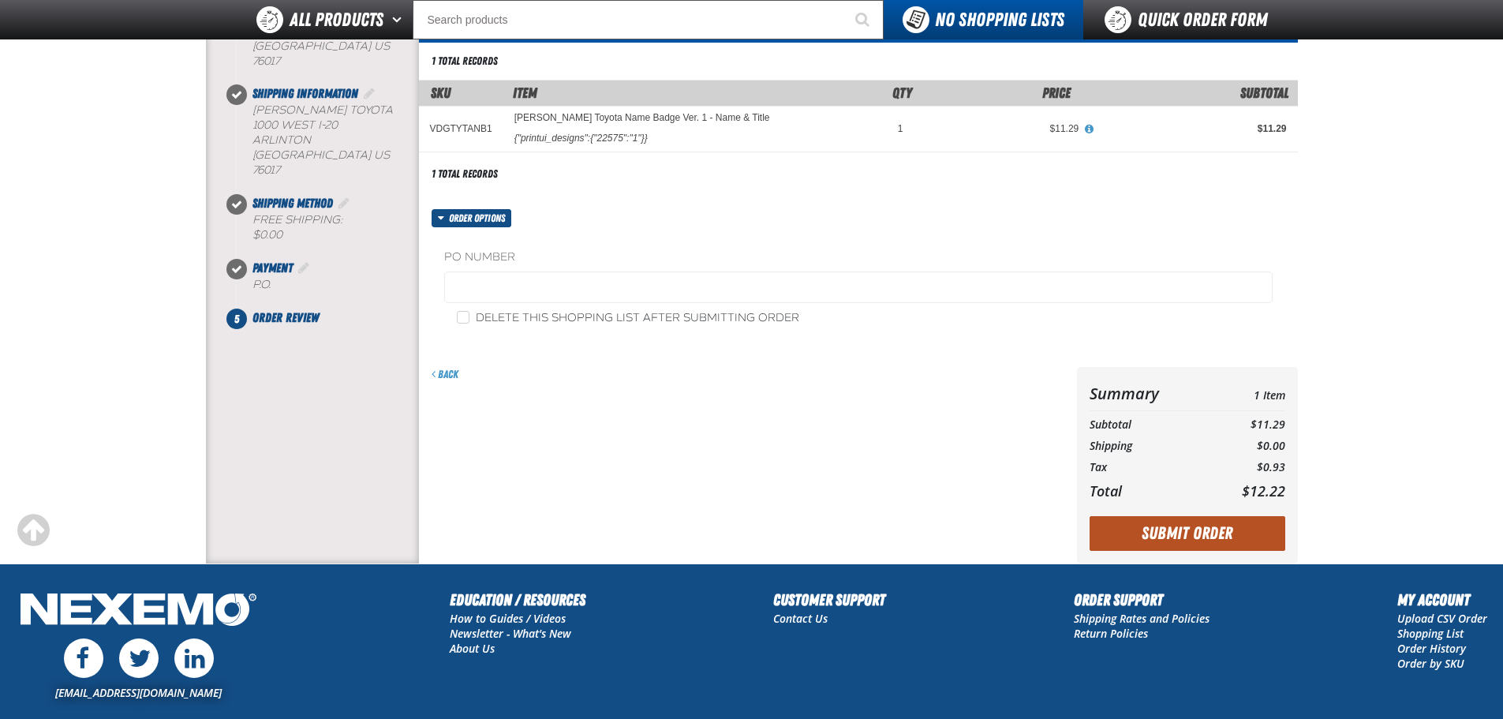
click at [1163, 530] on button "Submit Order" at bounding box center [1188, 533] width 196 height 35
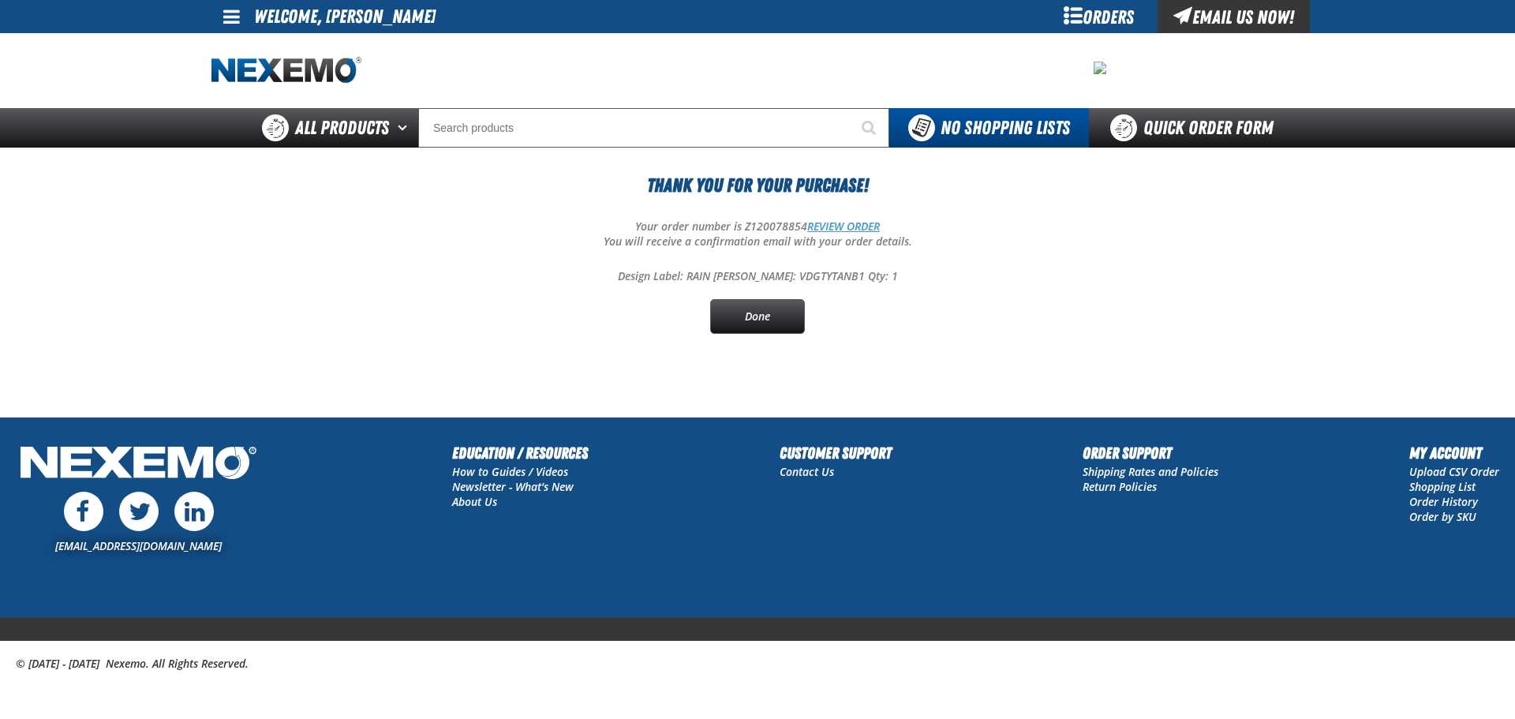
click at [844, 226] on link "REVIEW ORDER" at bounding box center [843, 226] width 73 height 15
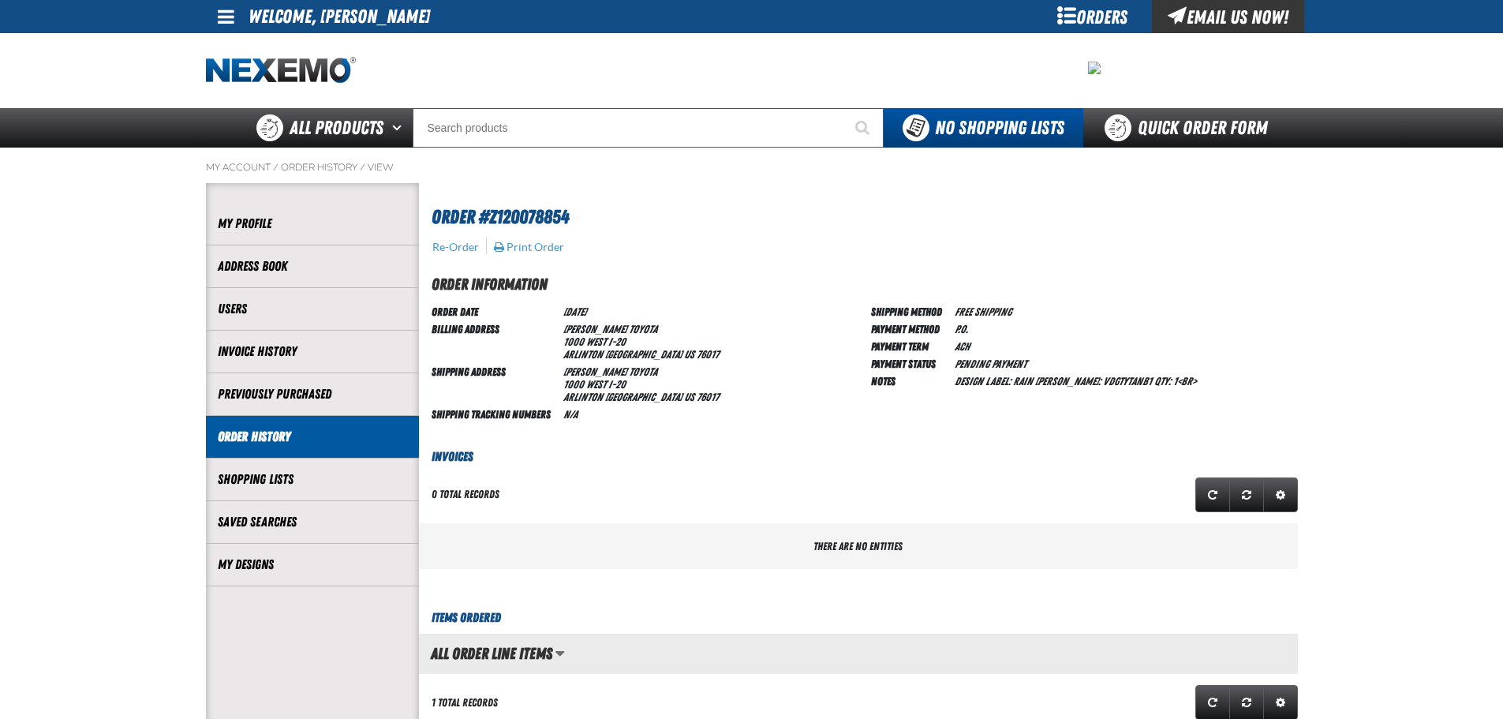
scroll to position [1, 1]
click at [533, 247] on button "Print Order" at bounding box center [529, 247] width 72 height 14
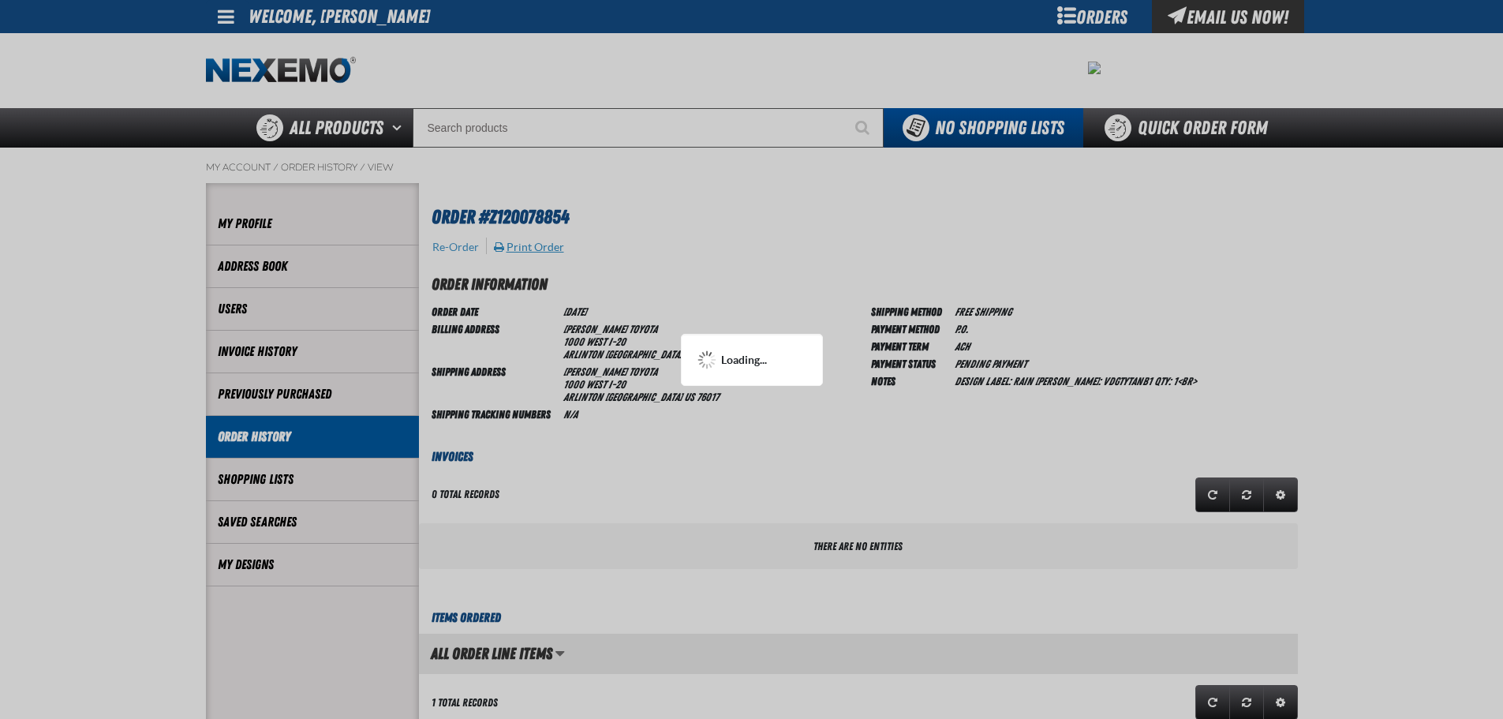
scroll to position [0, 0]
